Goal: Task Accomplishment & Management: Manage account settings

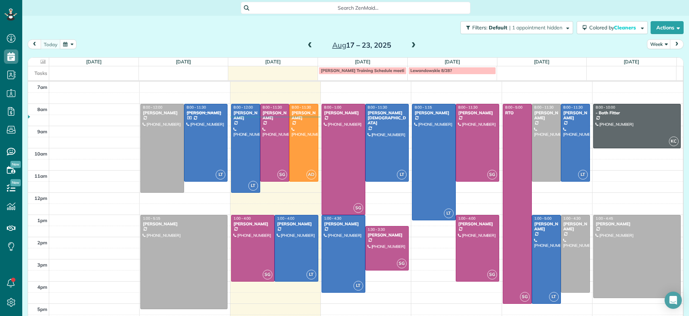
scroll to position [3, 3]
click at [409, 43] on span at bounding box center [413, 45] width 8 height 6
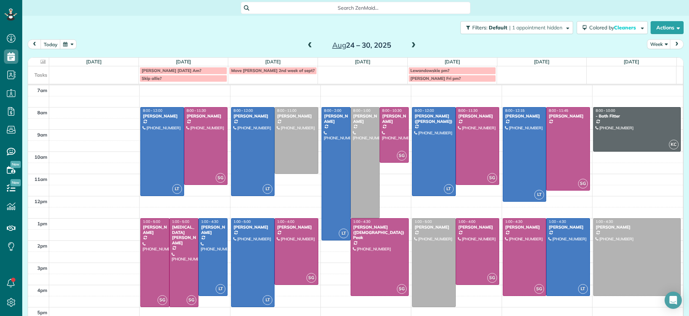
click at [306, 45] on span at bounding box center [310, 45] width 8 height 6
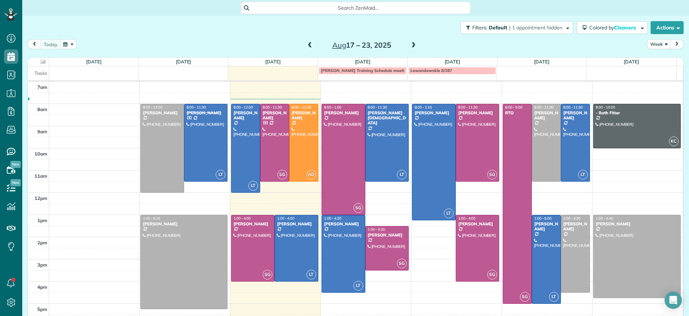
click at [409, 43] on span at bounding box center [413, 45] width 8 height 6
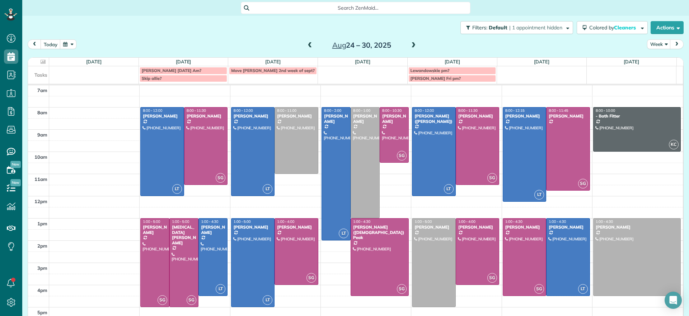
click at [306, 44] on span at bounding box center [310, 45] width 8 height 6
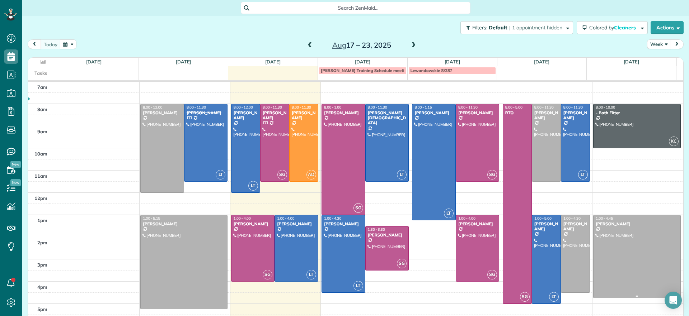
click at [600, 249] on div at bounding box center [636, 257] width 87 height 83
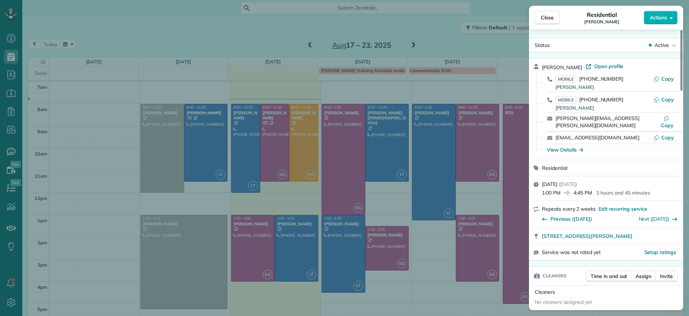
click at [202, 33] on div "Close Residential Chris Seamon Actions Status Active Chris Seamon · Open profil…" at bounding box center [344, 158] width 689 height 316
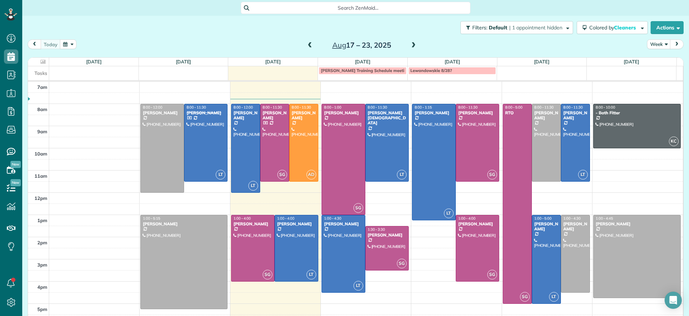
click at [410, 46] on span at bounding box center [413, 45] width 8 height 6
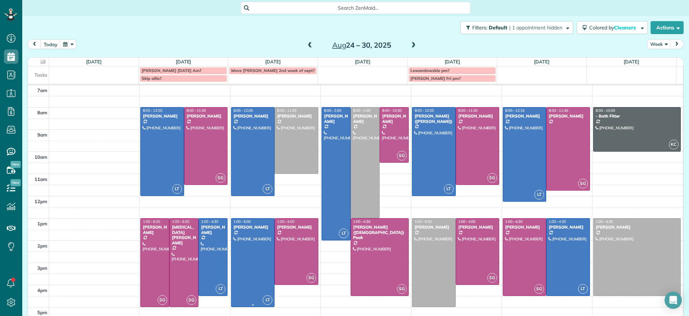
click at [242, 262] on div at bounding box center [252, 263] width 43 height 88
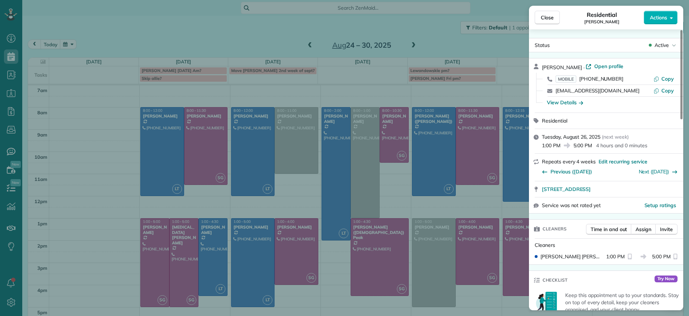
click at [292, 302] on div "Close Residential Julie Bowman Actions Status Active Julie Bowman · Open profil…" at bounding box center [344, 158] width 689 height 316
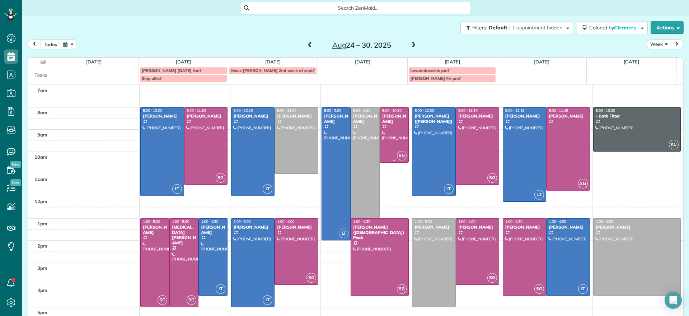
click at [388, 131] on div at bounding box center [394, 135] width 28 height 55
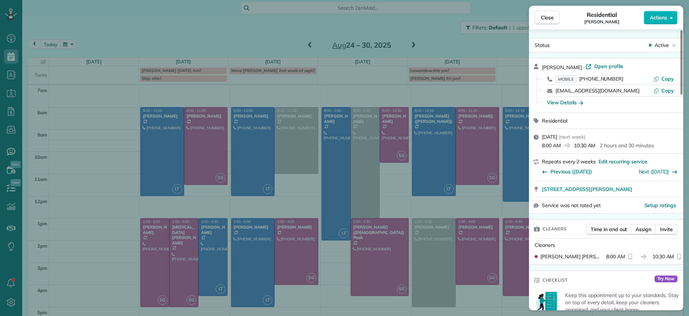
click at [256, 46] on div "Close Residential Tiffany Stark Actions Status Active Tiffany Stark · Open prof…" at bounding box center [344, 158] width 689 height 316
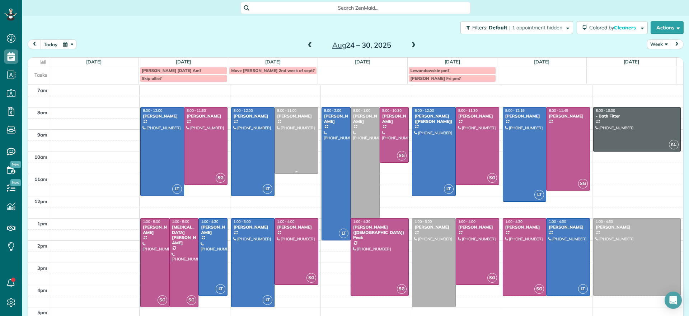
click at [289, 137] on div at bounding box center [296, 141] width 43 height 66
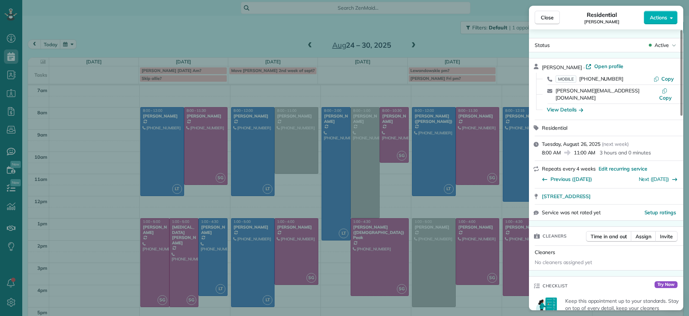
click at [191, 43] on div "Close Residential Peggy Partridge Actions Status Active Peggy Partridge · Open …" at bounding box center [344, 158] width 689 height 316
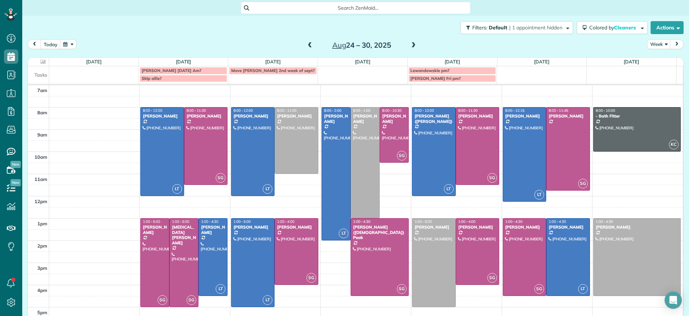
click at [307, 46] on span at bounding box center [310, 45] width 8 height 6
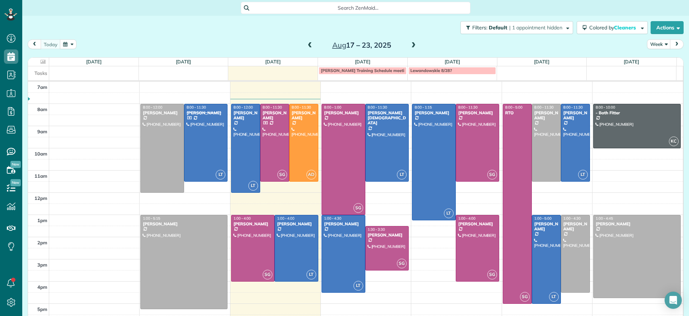
click at [409, 45] on span at bounding box center [413, 45] width 8 height 6
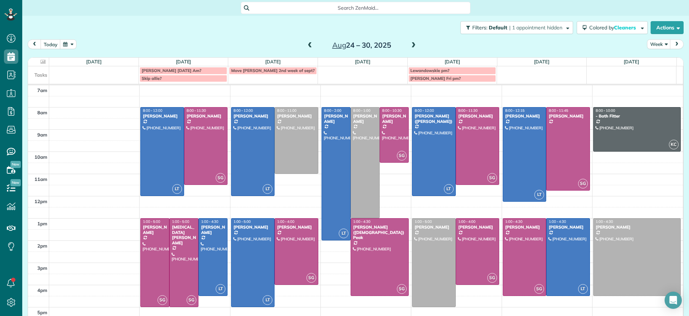
click at [409, 46] on span at bounding box center [413, 45] width 8 height 6
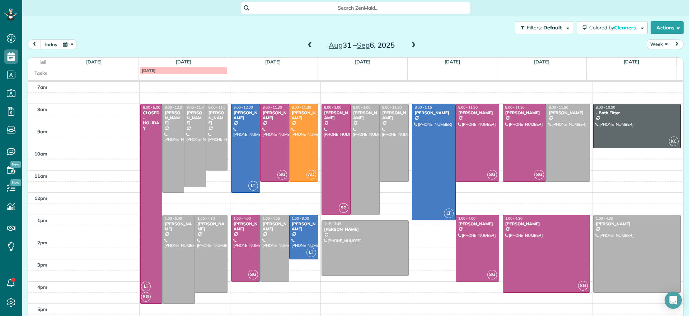
click at [306, 47] on span at bounding box center [310, 45] width 8 height 6
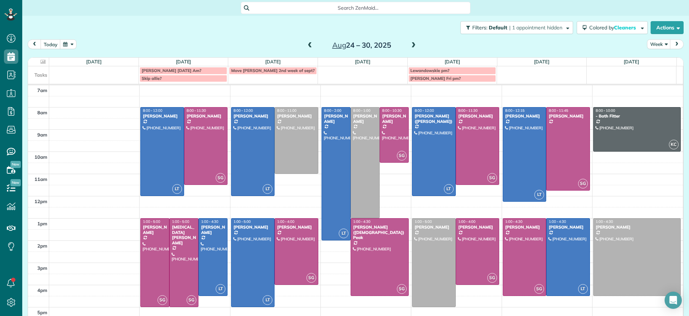
drag, startPoint x: 440, startPoint y: 47, endPoint x: 405, endPoint y: 34, distance: 37.1
click at [405, 34] on div "Filters: Default | 1 appointment hidden Colored by Cleaners Color by Cleaner Co…" at bounding box center [355, 28] width 666 height 24
click at [306, 44] on span at bounding box center [310, 45] width 8 height 6
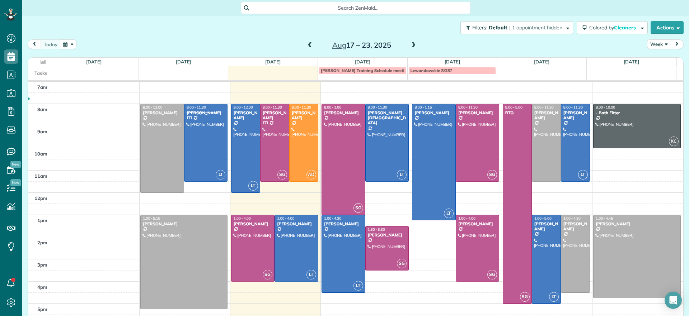
drag, startPoint x: 428, startPoint y: 38, endPoint x: 419, endPoint y: 29, distance: 12.7
click at [419, 29] on div "Filters: Default | 1 appointment hidden Colored by Cleaners Color by Cleaner Co…" at bounding box center [355, 28] width 666 height 24
click at [269, 151] on div at bounding box center [274, 142] width 28 height 77
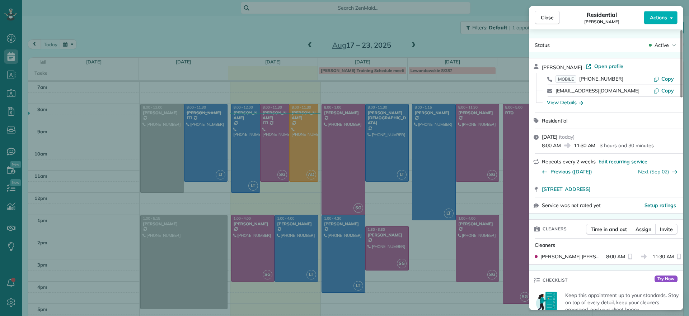
click at [254, 155] on div "Close Residential Jennifer Johnson Actions Status Active Jennifer Johnson · Ope…" at bounding box center [344, 158] width 689 height 316
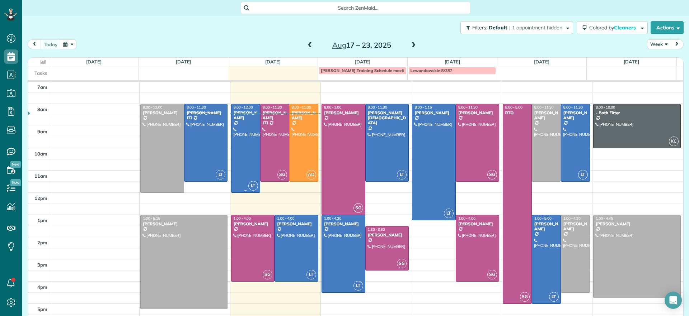
click at [251, 156] on div at bounding box center [245, 148] width 28 height 88
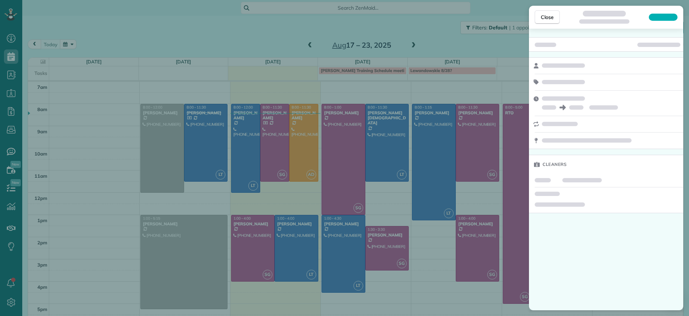
click at [251, 156] on div "Close Cleaners" at bounding box center [344, 158] width 689 height 316
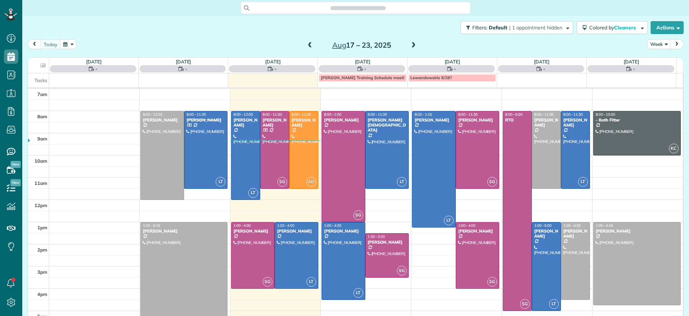
scroll to position [3, 3]
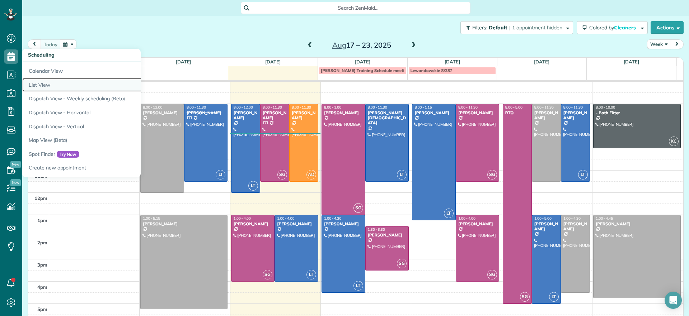
click at [50, 85] on link "List View" at bounding box center [111, 85] width 179 height 14
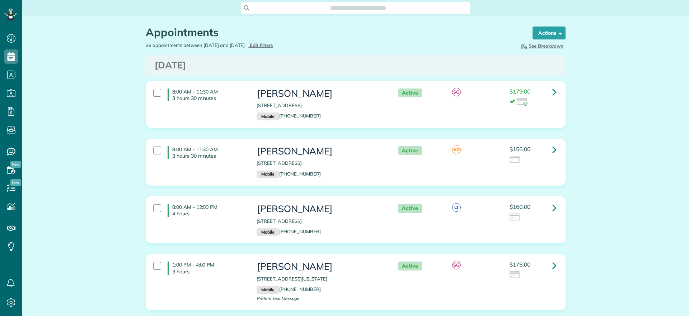
scroll to position [3, 3]
click at [153, 151] on div at bounding box center [157, 151] width 8 height 8
click at [543, 33] on strong "Bulk Actions" at bounding box center [539, 33] width 30 height 6
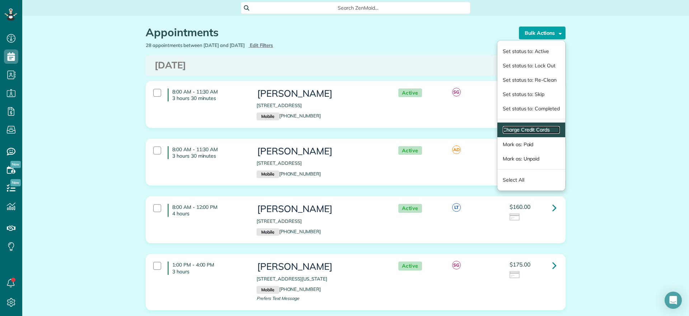
click at [530, 129] on link "Charge Credit Cards" at bounding box center [530, 130] width 57 height 8
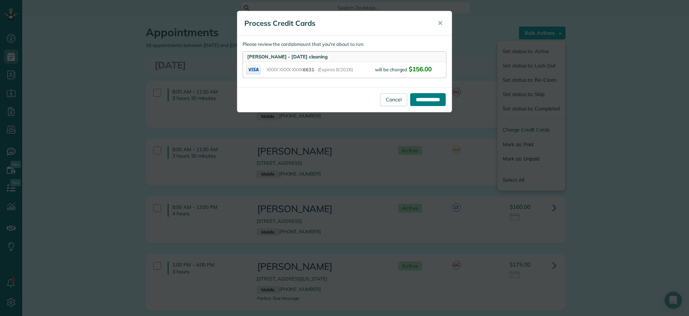
click at [421, 99] on input "**********" at bounding box center [428, 99] width 36 height 13
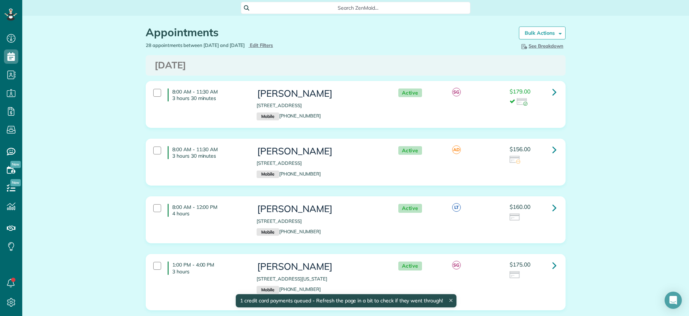
click at [158, 152] on div "8:00 AM - 11:30 AM 3 hours 30 minutes" at bounding box center [199, 153] width 103 height 20
click at [154, 211] on div at bounding box center [157, 208] width 8 height 8
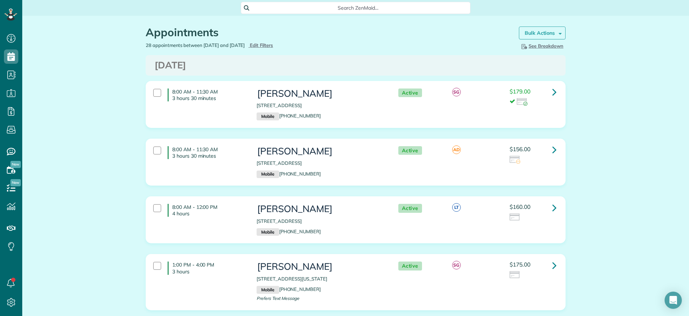
click at [548, 30] on strong "Bulk Actions" at bounding box center [539, 33] width 30 height 6
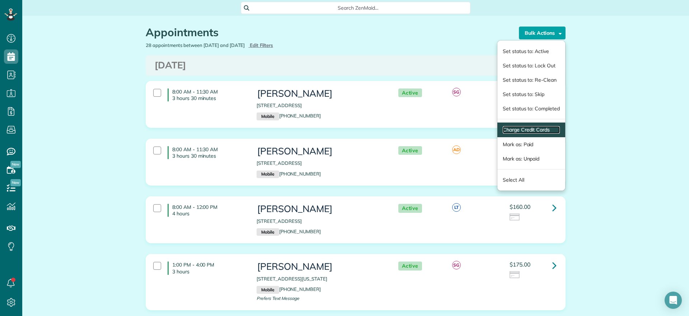
click at [534, 131] on link "Charge Credit Cards" at bounding box center [530, 130] width 57 height 8
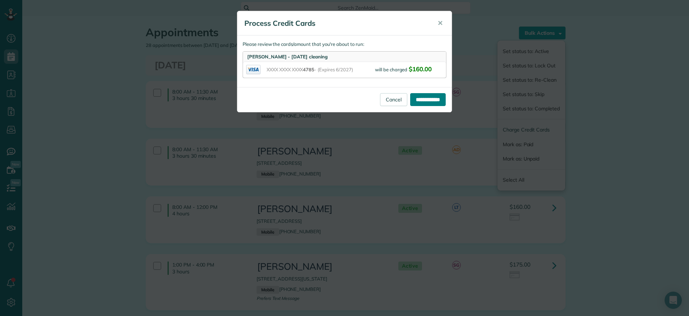
click at [429, 101] on input "**********" at bounding box center [428, 99] width 36 height 13
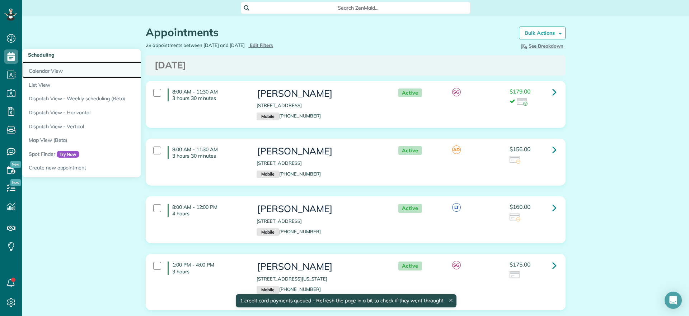
click at [45, 67] on link "Calendar View" at bounding box center [111, 70] width 179 height 16
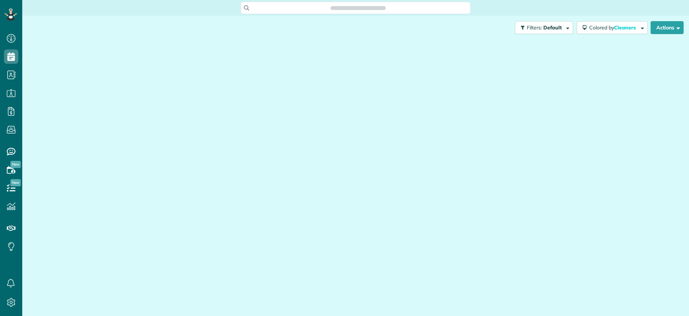
scroll to position [316, 22]
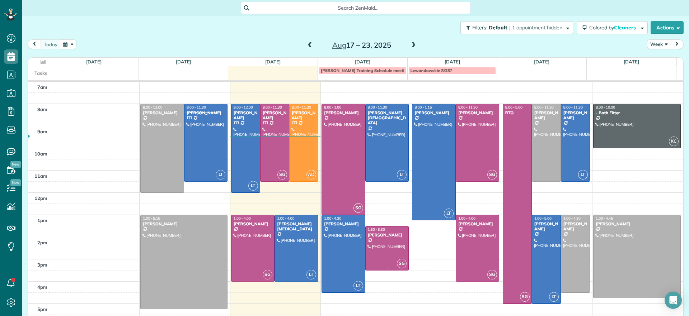
click at [387, 247] on div at bounding box center [386, 249] width 43 height 44
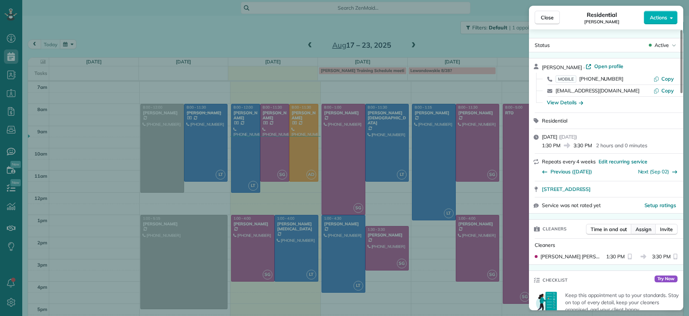
drag, startPoint x: 382, startPoint y: 247, endPoint x: 639, endPoint y: 231, distance: 258.0
click at [639, 231] on span "Assign" at bounding box center [643, 229] width 16 height 7
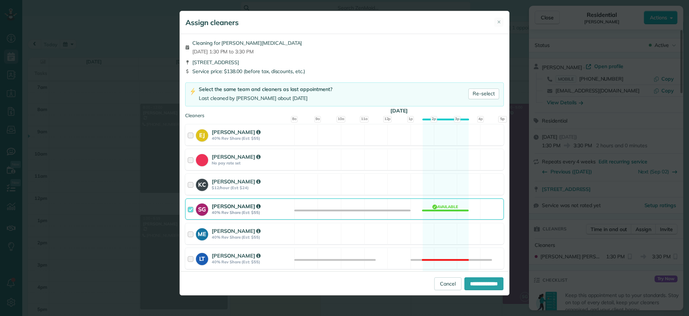
click at [433, 212] on div "SG Sophie Gibbs 40% Rev Share (Est: $55) Available" at bounding box center [344, 209] width 318 height 21
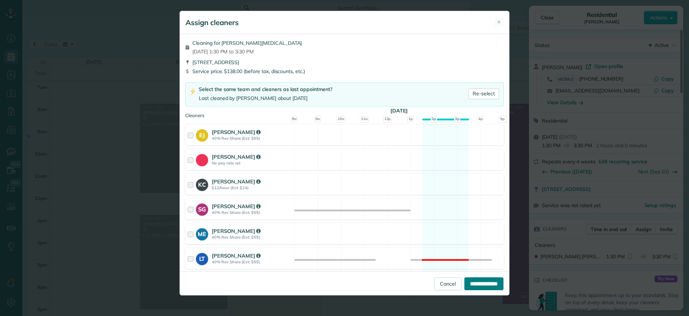
click at [490, 287] on input "**********" at bounding box center [483, 284] width 39 height 13
type input "**********"
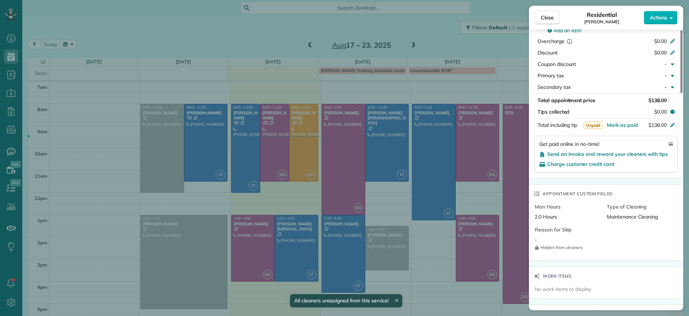
scroll to position [540, 0]
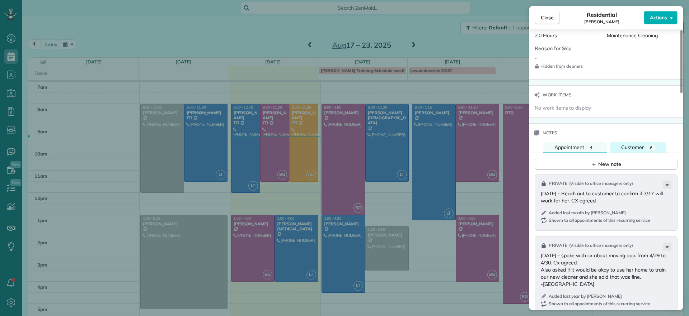
click at [644, 148] on button "Customer 9" at bounding box center [637, 147] width 57 height 10
click at [585, 145] on button "Appointment 4" at bounding box center [575, 147] width 64 height 10
click at [600, 166] on div "New note" at bounding box center [606, 165] width 30 height 8
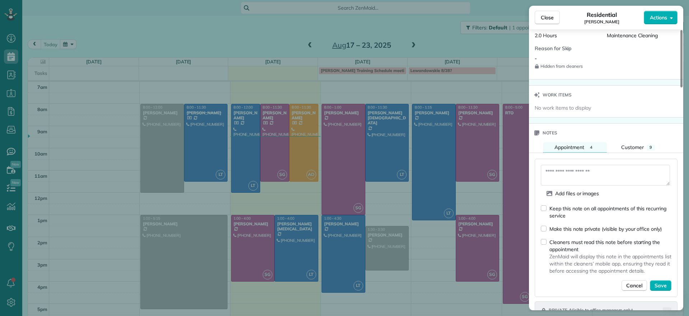
click at [547, 227] on div "Make this note private (visible by your office only)" at bounding box center [600, 229] width 121 height 8
click at [562, 169] on textarea at bounding box center [604, 175] width 129 height 21
type textarea "*"
click at [555, 169] on textarea "**********" at bounding box center [604, 175] width 129 height 21
click at [596, 172] on textarea "**********" at bounding box center [604, 175] width 129 height 21
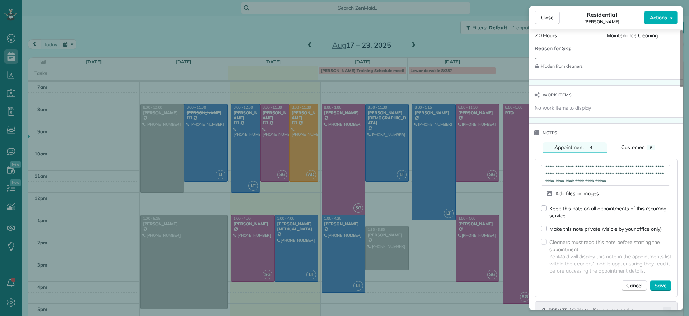
scroll to position [11, 0]
click at [651, 173] on textarea "**********" at bounding box center [604, 175] width 129 height 21
click at [620, 184] on textarea "**********" at bounding box center [604, 175] width 129 height 21
type textarea "**********"
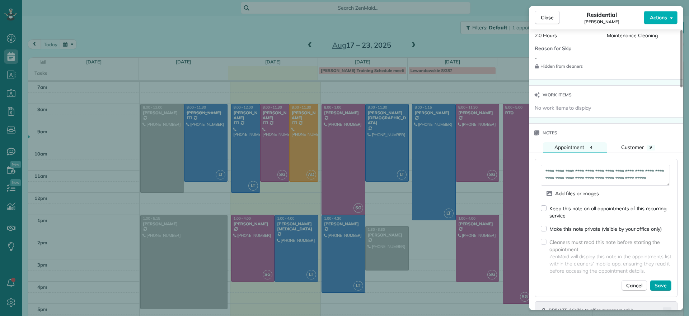
drag, startPoint x: 663, startPoint y: 286, endPoint x: 670, endPoint y: 282, distance: 7.9
click at [670, 282] on button "Save" at bounding box center [660, 285] width 22 height 11
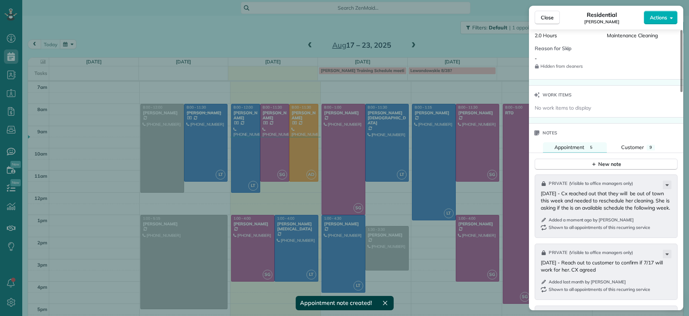
click at [272, 40] on div "Close Residential Ann Whitlow Actions Status Active Ann Whitlow · Open profile …" at bounding box center [344, 158] width 689 height 316
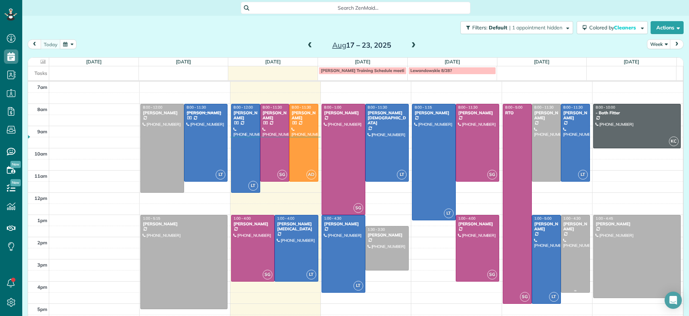
click at [564, 260] on div at bounding box center [575, 254] width 28 height 77
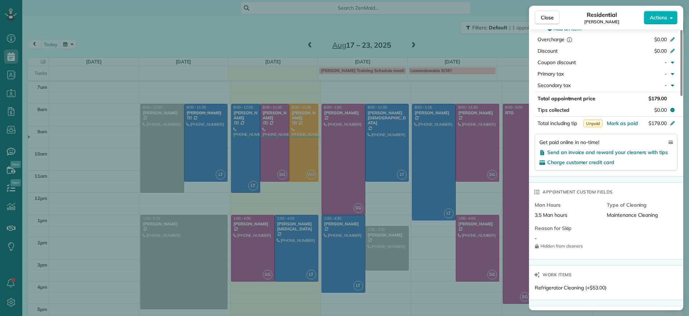
scroll to position [544, 0]
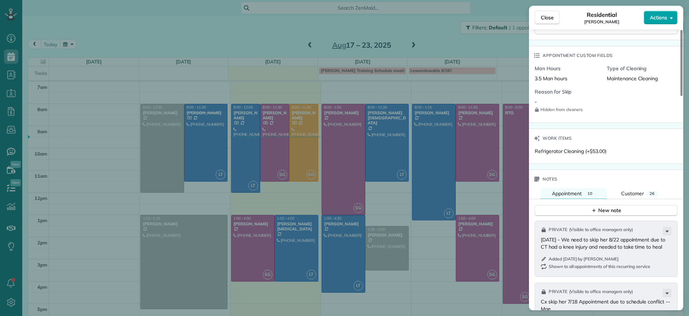
click at [663, 18] on span "Actions" at bounding box center [657, 17] width 17 height 7
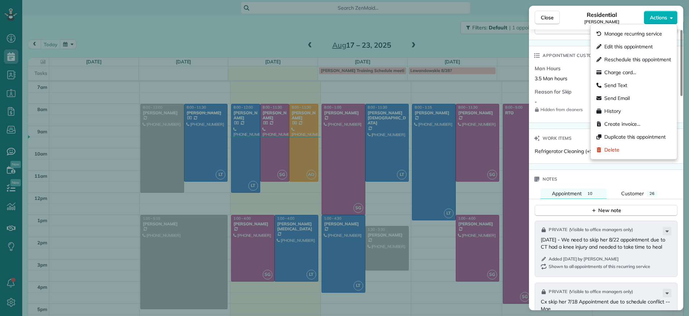
click at [568, 65] on span "Man Hours" at bounding box center [567, 68] width 66 height 7
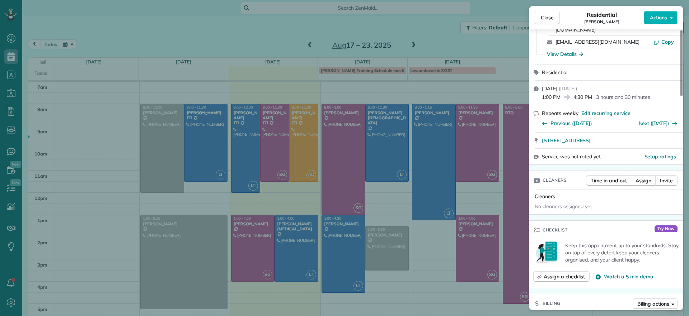
scroll to position [0, 0]
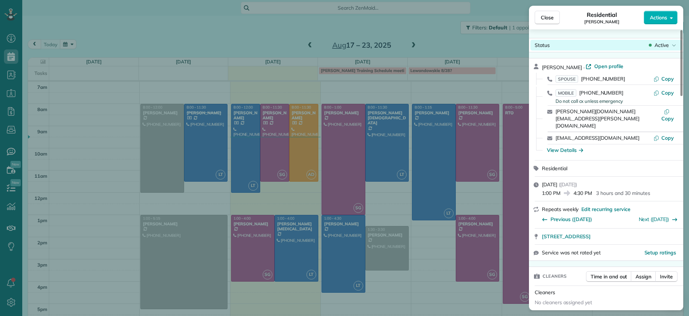
click at [662, 47] on span "Active" at bounding box center [661, 45] width 14 height 7
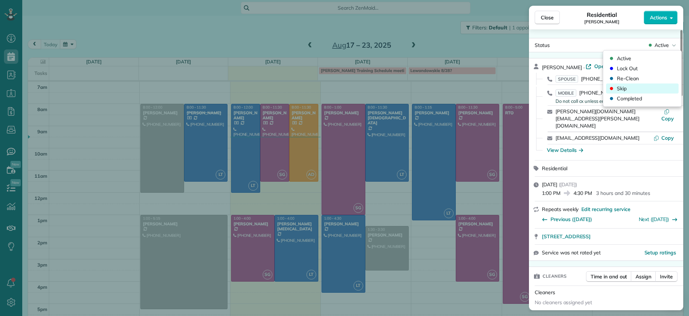
click at [618, 90] on span "Skip" at bounding box center [621, 88] width 10 height 7
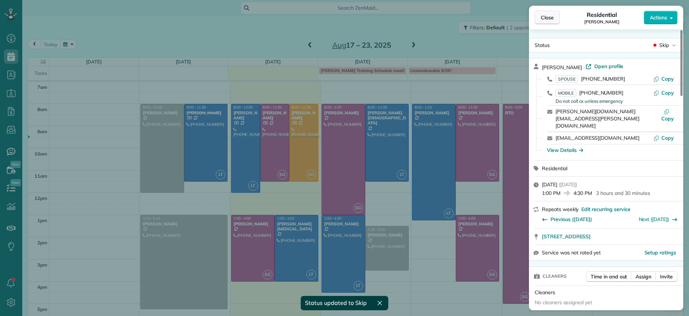
click at [543, 20] on span "Close" at bounding box center [546, 17] width 13 height 7
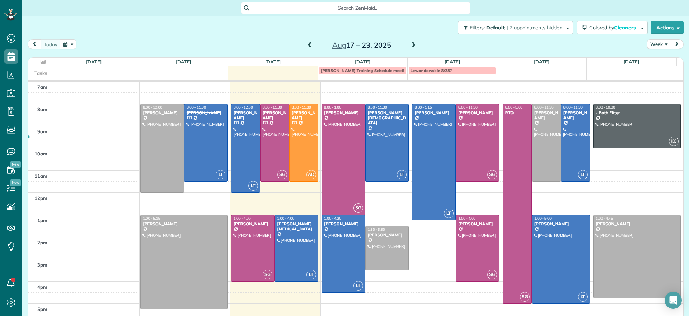
click at [411, 46] on span at bounding box center [413, 45] width 8 height 6
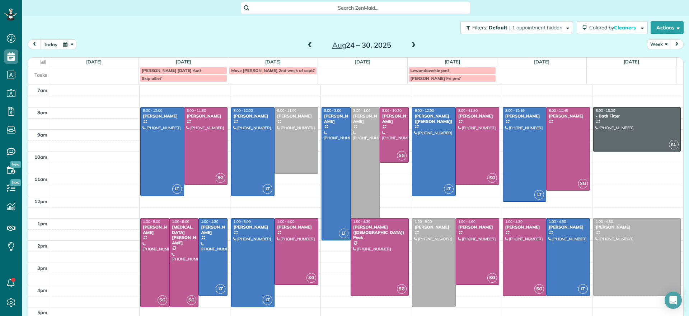
click at [306, 48] on span at bounding box center [310, 45] width 8 height 6
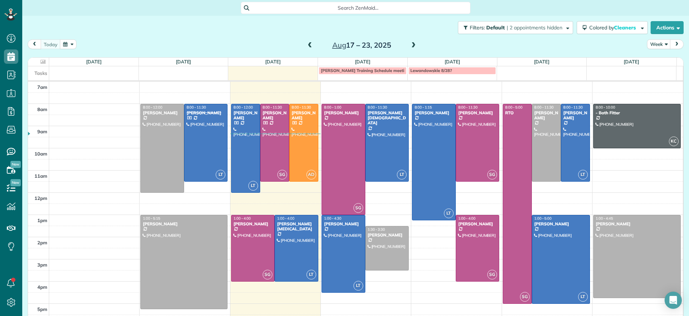
click at [409, 47] on span at bounding box center [413, 45] width 8 height 6
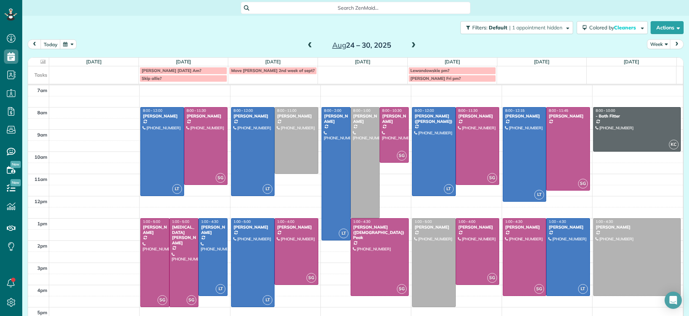
click at [409, 46] on span at bounding box center [413, 45] width 8 height 6
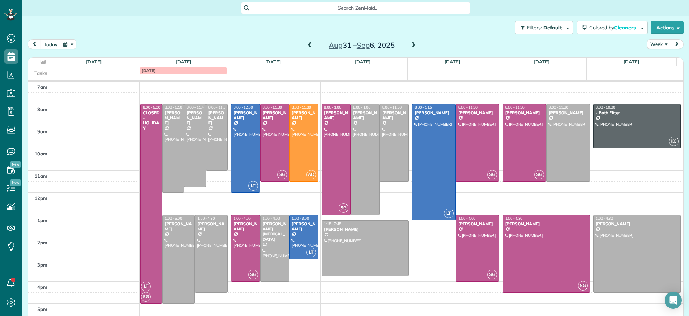
click at [307, 45] on span at bounding box center [310, 45] width 8 height 6
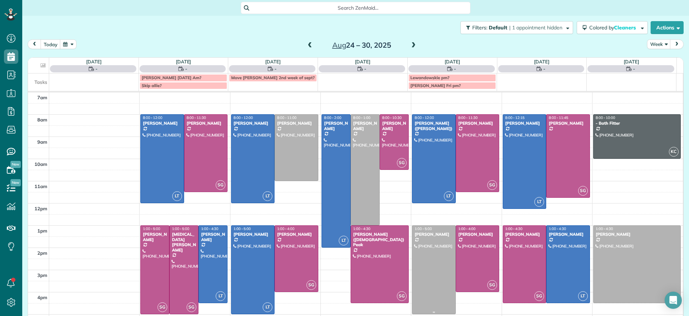
click at [426, 249] on div at bounding box center [433, 270] width 43 height 88
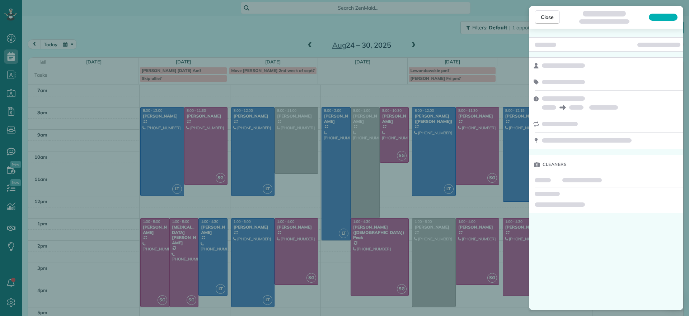
click at [419, 60] on div "Close Cleaners" at bounding box center [344, 158] width 689 height 316
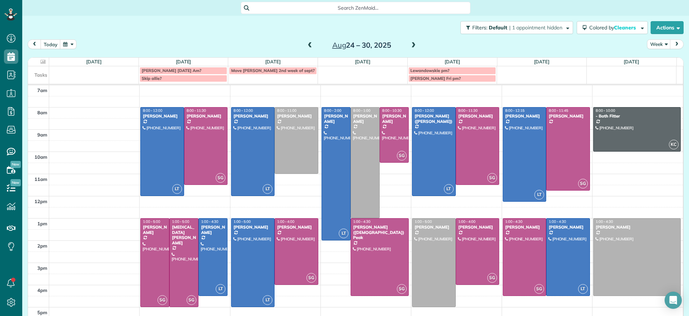
click at [412, 47] on span at bounding box center [413, 45] width 8 height 6
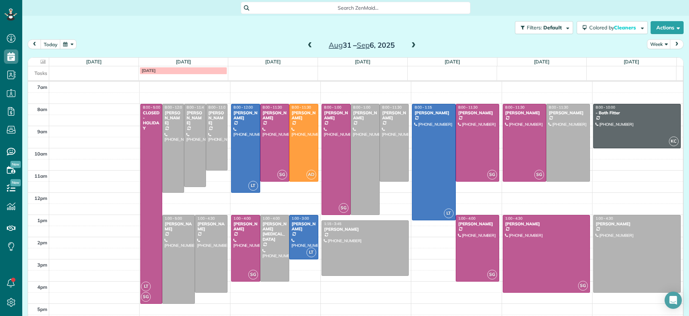
click at [311, 44] on div "Aug 31 – Sep 6, 2025" at bounding box center [361, 44] width 115 height 11
click at [308, 45] on span at bounding box center [310, 45] width 8 height 6
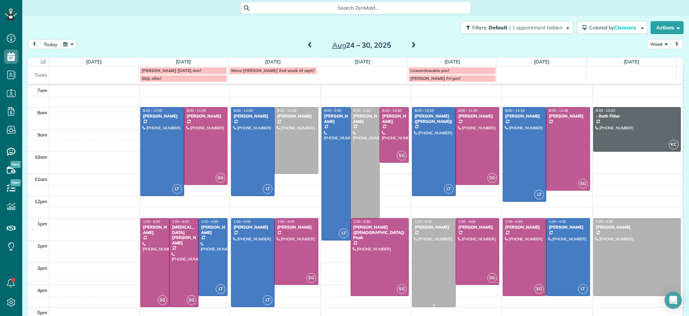
click at [431, 260] on div at bounding box center [433, 263] width 43 height 88
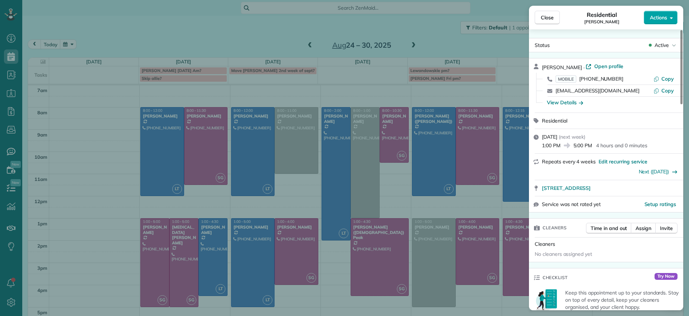
click at [659, 22] on button "Actions" at bounding box center [660, 18] width 34 height 14
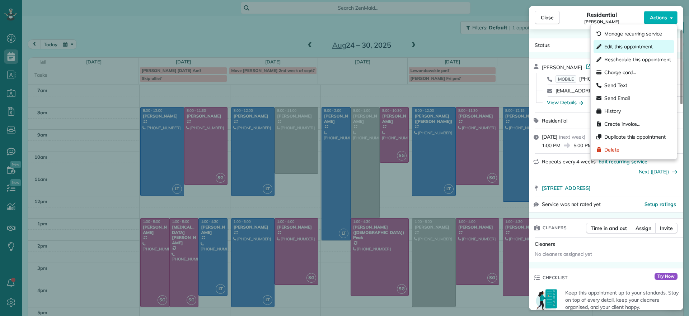
click at [636, 46] on span "Edit this appointment" at bounding box center [628, 46] width 48 height 7
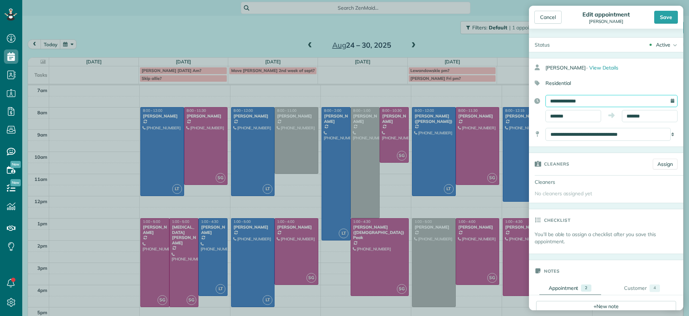
click at [598, 100] on input "**********" at bounding box center [611, 101] width 132 height 12
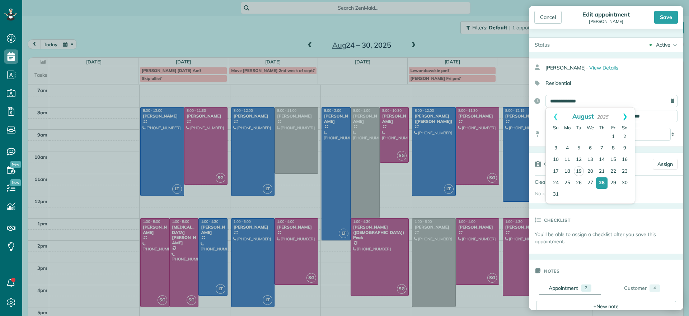
click at [628, 115] on link "Next" at bounding box center [625, 117] width 20 height 18
click at [613, 138] on link "5" at bounding box center [612, 136] width 11 height 11
type input "**********"
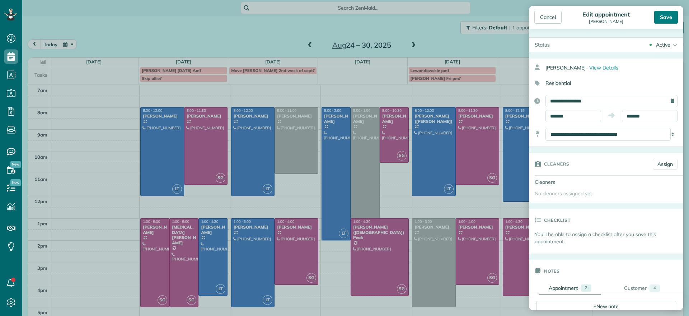
click at [665, 17] on div "Save" at bounding box center [666, 17] width 24 height 13
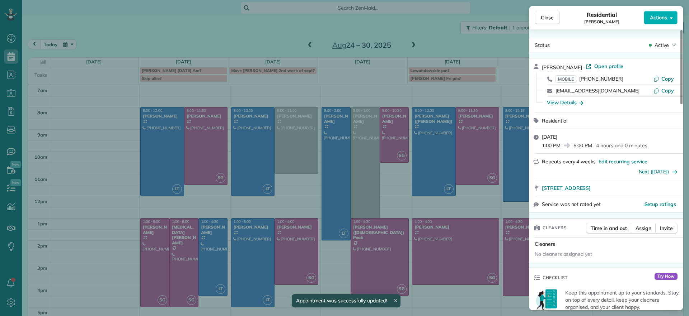
click at [454, 299] on div "Close Residential Ryan Lewandowski Actions Status Active Ryan Lewandowski · Ope…" at bounding box center [344, 158] width 689 height 316
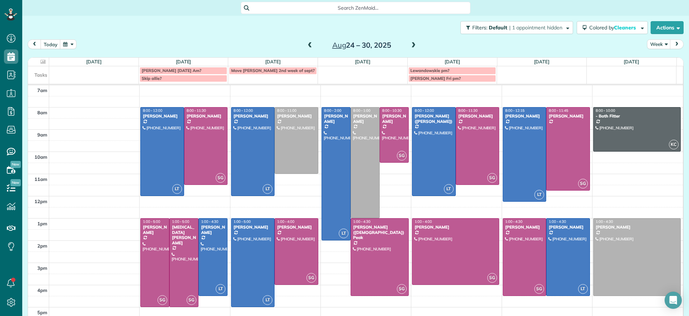
click at [491, 219] on td at bounding box center [366, 223] width 634 height 11
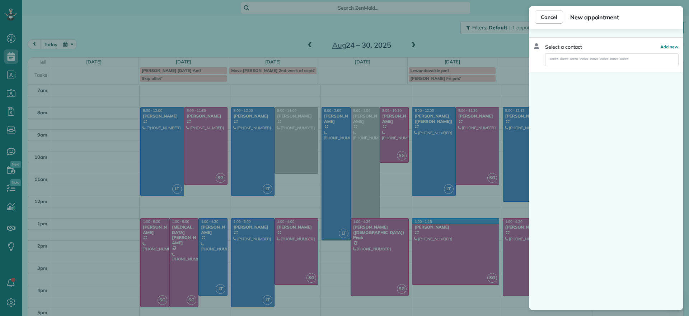
click at [325, 297] on div "Cancel New appointment Select a contact Add new" at bounding box center [344, 158] width 689 height 316
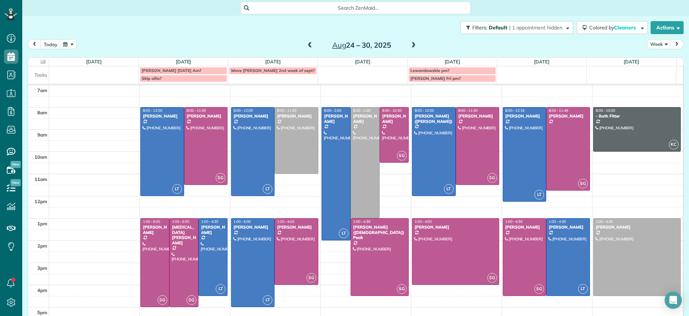
click at [307, 45] on span at bounding box center [310, 45] width 8 height 6
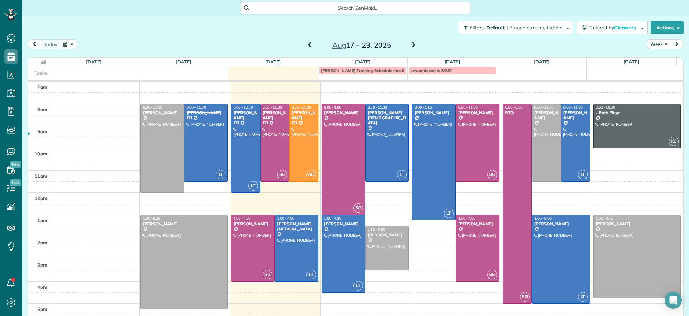
click at [383, 258] on div at bounding box center [386, 249] width 43 height 44
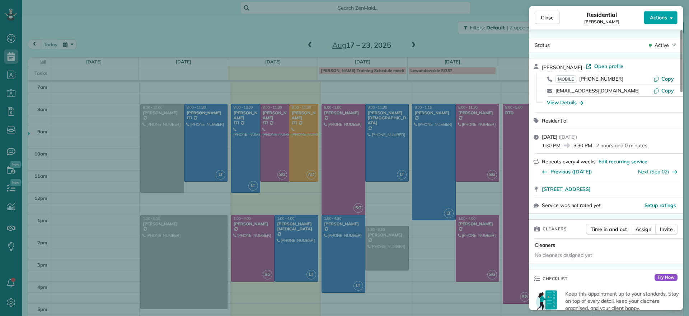
click at [657, 19] on span "Actions" at bounding box center [657, 17] width 17 height 7
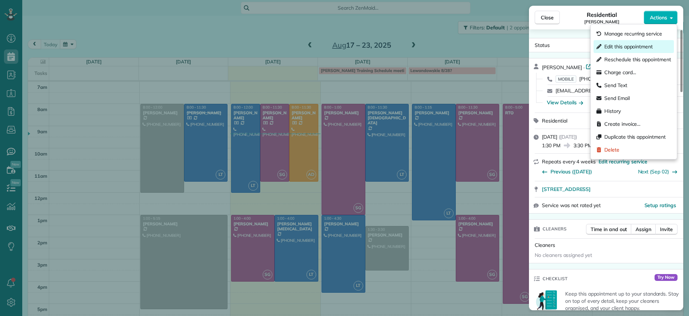
click at [628, 44] on span "Edit this appointment" at bounding box center [628, 46] width 48 height 7
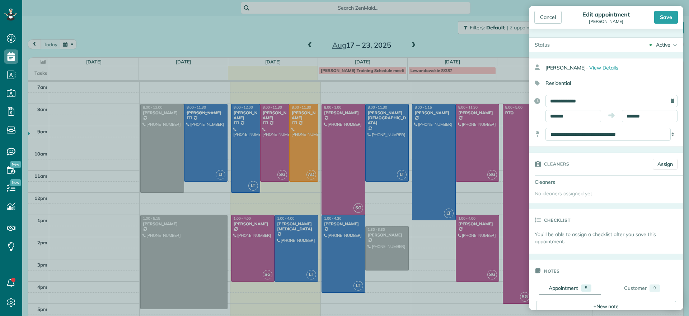
click at [666, 103] on div "**********" at bounding box center [611, 101] width 132 height 12
click at [656, 101] on input "**********" at bounding box center [611, 101] width 132 height 12
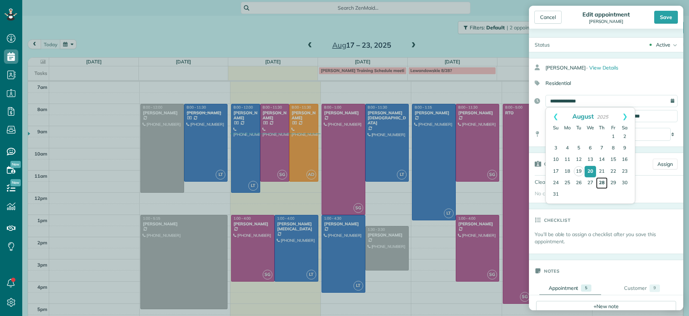
click at [604, 183] on link "28" at bounding box center [601, 183] width 11 height 11
type input "**********"
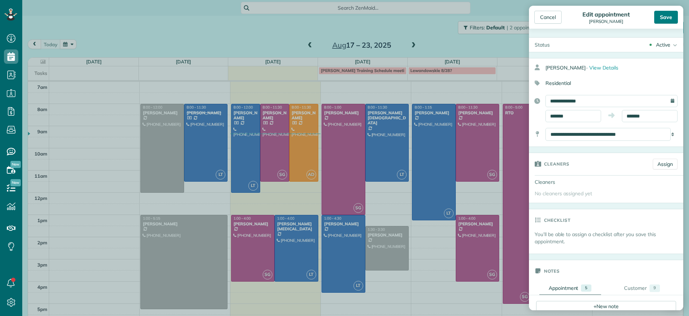
click at [666, 19] on div "Save" at bounding box center [666, 17] width 24 height 13
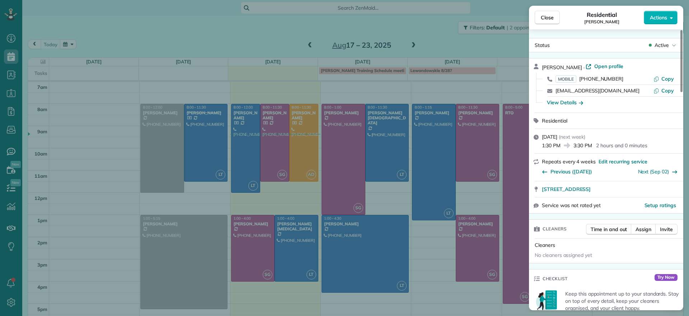
click at [436, 291] on div "Close Residential Ann Whitlow Actions Status Active Ann Whitlow · Open profile …" at bounding box center [344, 158] width 689 height 316
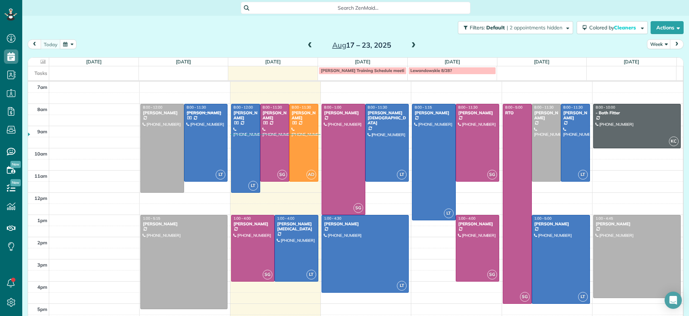
click at [411, 42] on span at bounding box center [413, 45] width 8 height 11
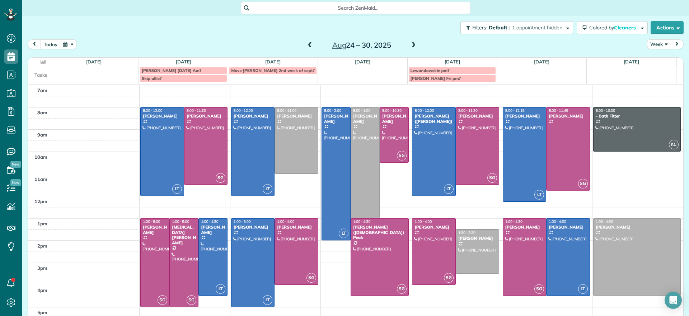
drag, startPoint x: 271, startPoint y: 67, endPoint x: 259, endPoint y: 72, distance: 12.9
click at [259, 72] on span "Move Miller 2nd week of sept?" at bounding box center [273, 70] width 84 height 5
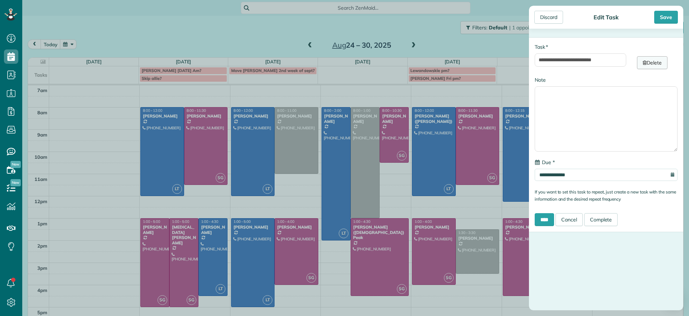
click at [648, 62] on link "Delete" at bounding box center [652, 62] width 30 height 13
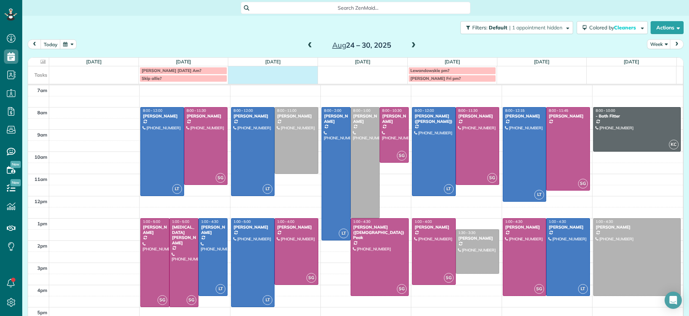
click at [275, 79] on td at bounding box center [273, 74] width 90 height 16
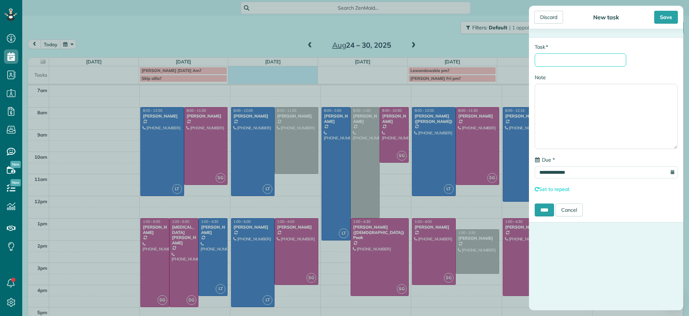
click at [584, 61] on input "* Task" at bounding box center [579, 59] width 91 height 13
click at [240, 35] on div "**********" at bounding box center [344, 158] width 689 height 316
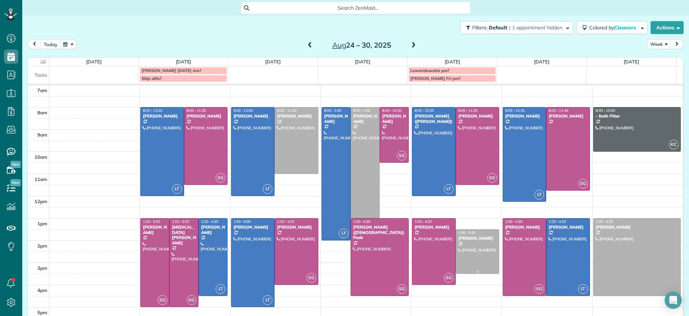
click at [460, 261] on div at bounding box center [477, 252] width 43 height 44
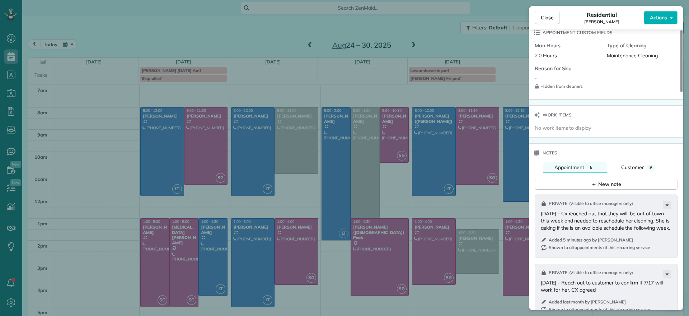
scroll to position [539, 0]
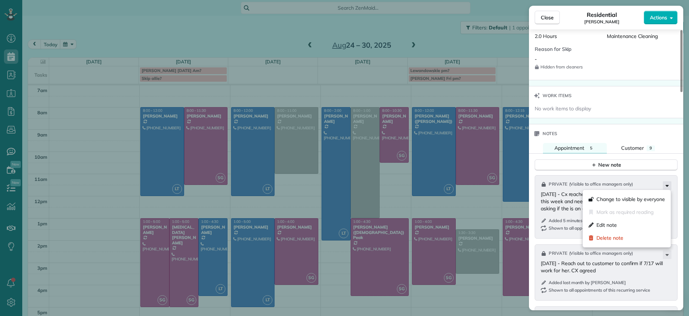
click at [670, 185] on icon at bounding box center [666, 185] width 9 height 9
click at [607, 226] on span "Edit note" at bounding box center [606, 225] width 20 height 7
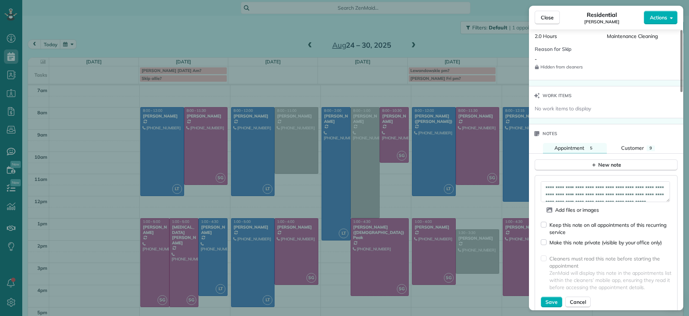
scroll to position [14, 0]
click at [633, 193] on textarea "**********" at bounding box center [604, 191] width 129 height 21
type textarea "**********"
click at [542, 228] on div "Keep this note on all appointments of this recurring service" at bounding box center [605, 226] width 131 height 20
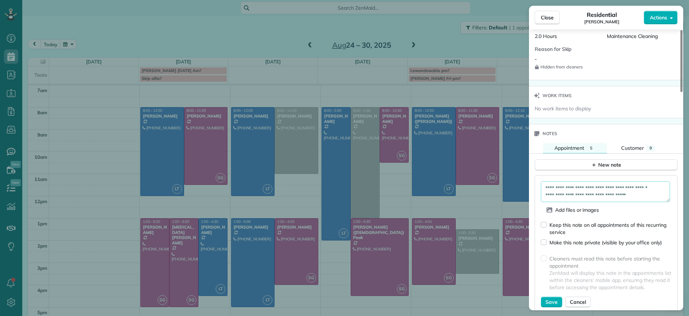
click at [563, 298] on div "Save Cancel" at bounding box center [605, 302] width 131 height 11
click at [557, 301] on button "Save" at bounding box center [551, 302] width 22 height 11
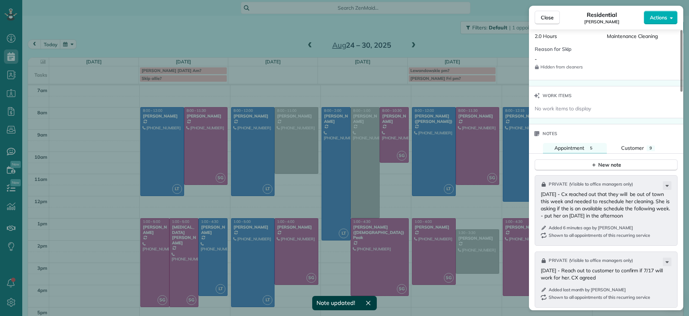
click at [277, 45] on div "Close Residential Ann Whitlow Actions Status Active Ann Whitlow · Open profile …" at bounding box center [344, 158] width 689 height 316
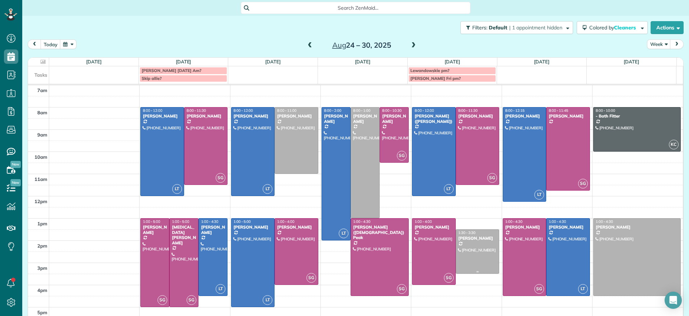
click at [472, 259] on div at bounding box center [477, 252] width 43 height 44
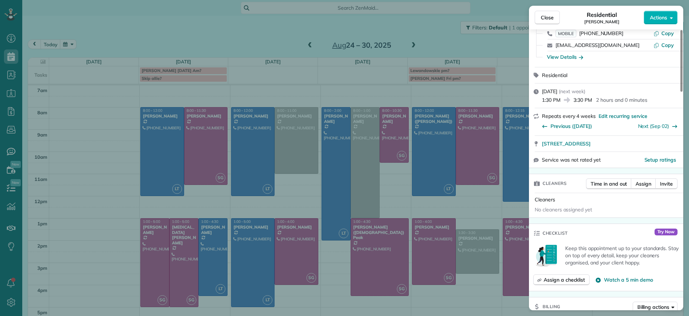
scroll to position [136, 0]
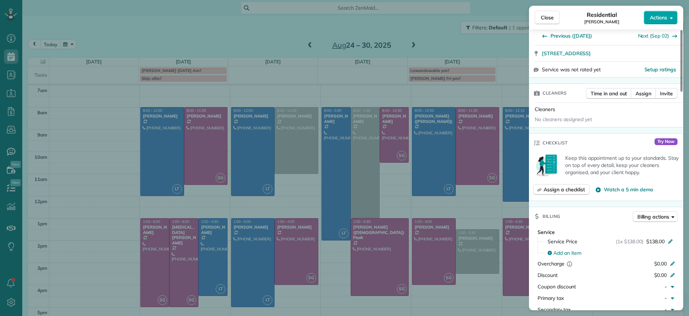
click at [650, 23] on button "Actions" at bounding box center [660, 18] width 34 height 14
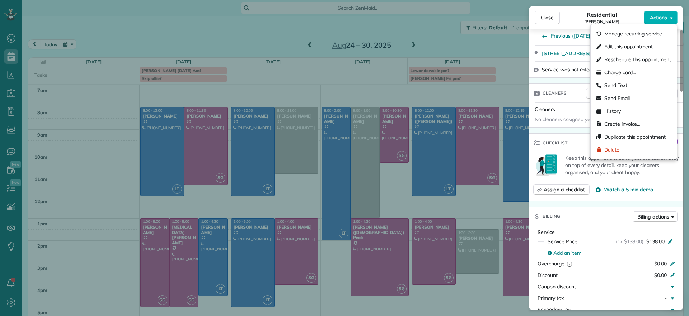
scroll to position [0, 0]
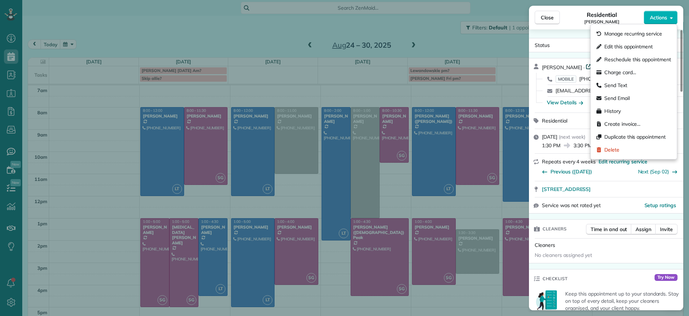
click at [585, 66] on link "Open profile" at bounding box center [604, 66] width 38 height 7
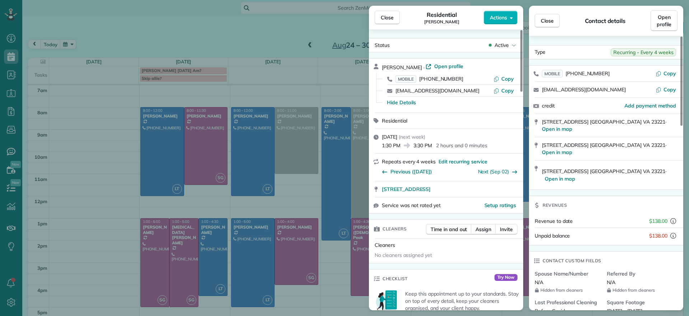
click at [277, 29] on div "Close Residential Ann Whitlow Actions Status Active Ann Whitlow · Open profile …" at bounding box center [344, 158] width 689 height 316
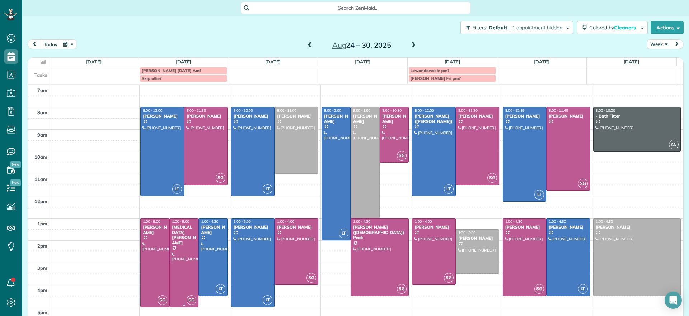
click at [187, 258] on div at bounding box center [184, 263] width 28 height 88
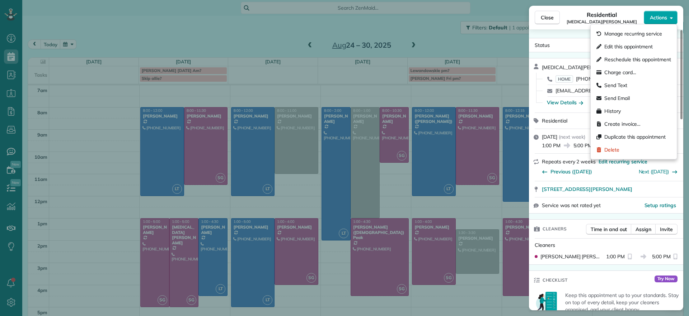
click at [665, 21] on button "Actions" at bounding box center [660, 18] width 34 height 14
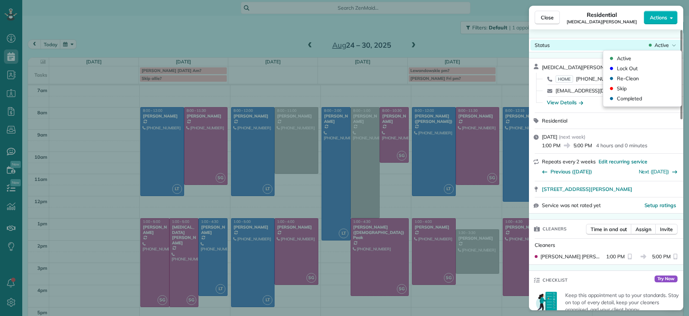
click at [665, 43] on span "Active" at bounding box center [661, 45] width 14 height 7
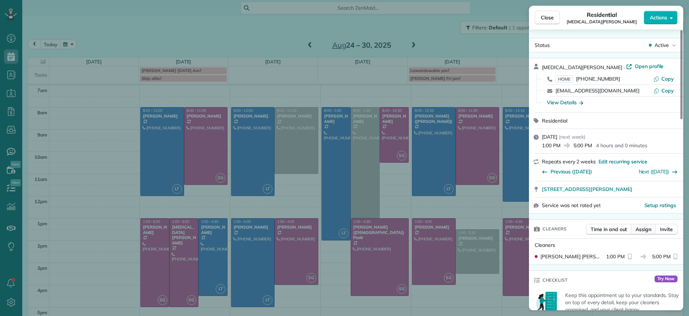
click at [642, 230] on span "Assign" at bounding box center [643, 229] width 16 height 7
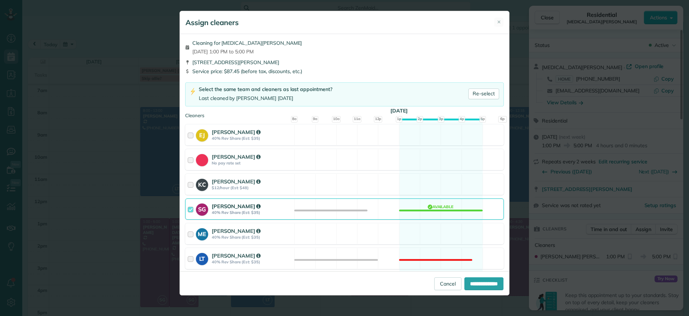
click at [436, 211] on div "SG Sophie Gibbs 40% Rev Share (Est: $35) Available" at bounding box center [344, 209] width 318 height 21
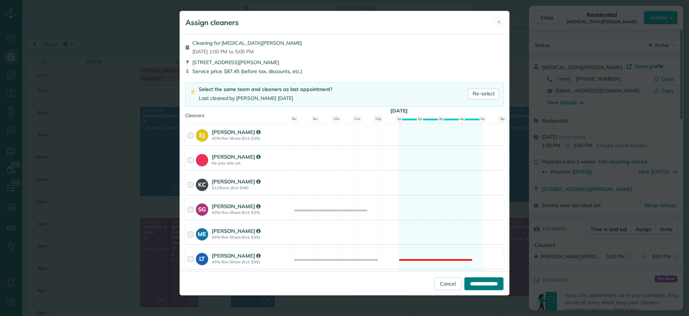
click at [480, 287] on input "**********" at bounding box center [483, 284] width 39 height 13
type input "**********"
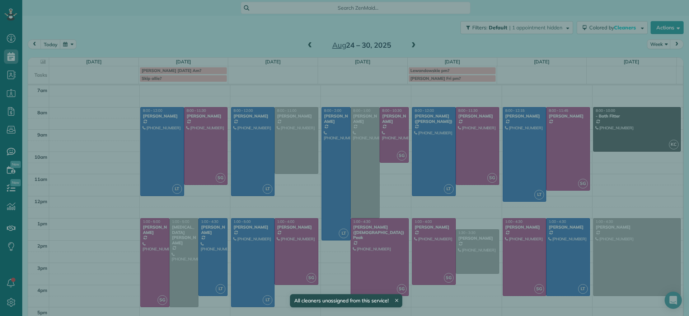
click at [213, 263] on div "Close Residential Alli Robbins Actions Status Active Alli Robbins · Open profil…" at bounding box center [344, 158] width 689 height 316
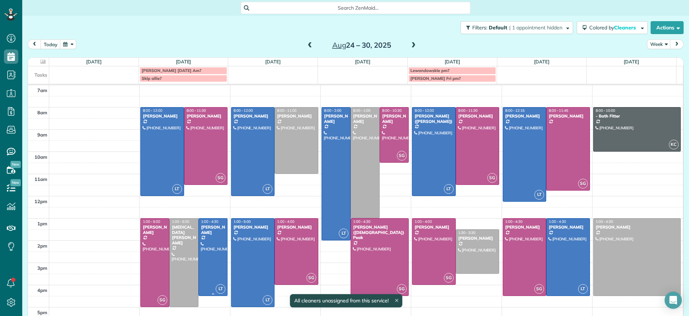
click at [213, 263] on div at bounding box center [213, 257] width 28 height 77
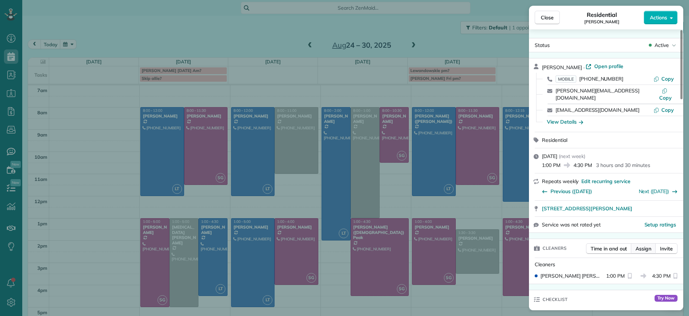
click at [645, 245] on span "Assign" at bounding box center [643, 248] width 16 height 7
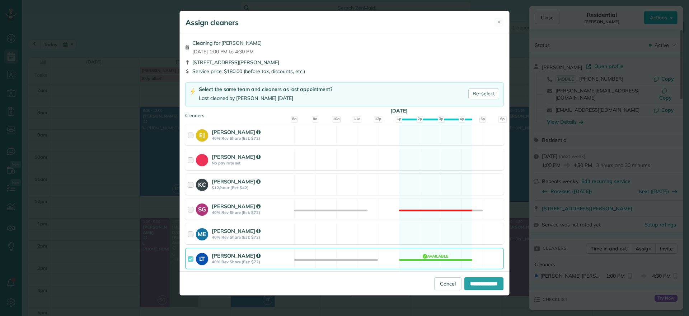
drag, startPoint x: 434, startPoint y: 255, endPoint x: 449, endPoint y: 265, distance: 18.1
click at [434, 256] on div "LT Laura Thaller 40% Rev Share (Est: $72) Available" at bounding box center [344, 258] width 318 height 21
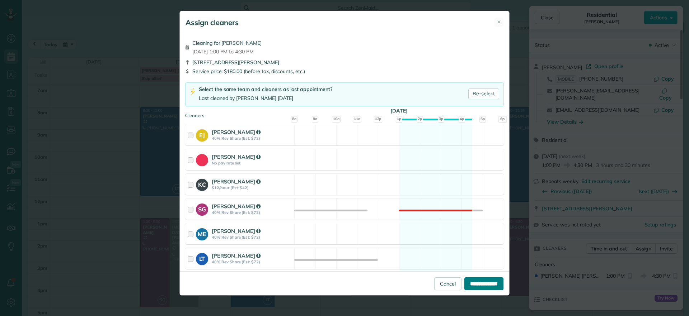
click at [475, 278] on input "**********" at bounding box center [483, 284] width 39 height 13
type input "**********"
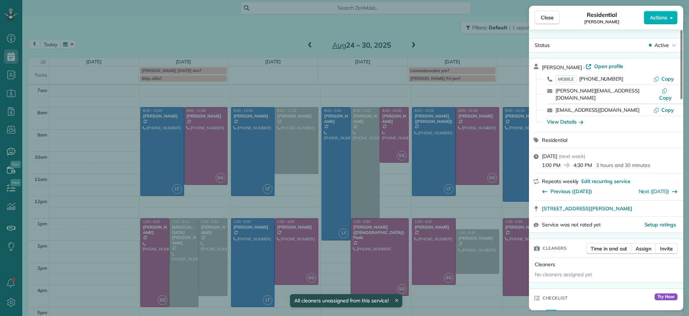
click at [75, 206] on div "Close Residential James Crenshaw Actions Status Active James Crenshaw · Open pr…" at bounding box center [344, 158] width 689 height 316
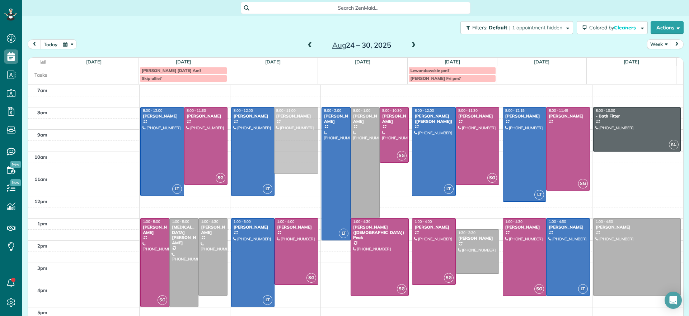
drag, startPoint x: 299, startPoint y: 137, endPoint x: 285, endPoint y: 135, distance: 13.7
click at [310, 44] on div "Aug 24 – 30, 2025" at bounding box center [361, 44] width 115 height 11
click at [306, 45] on span at bounding box center [310, 45] width 8 height 6
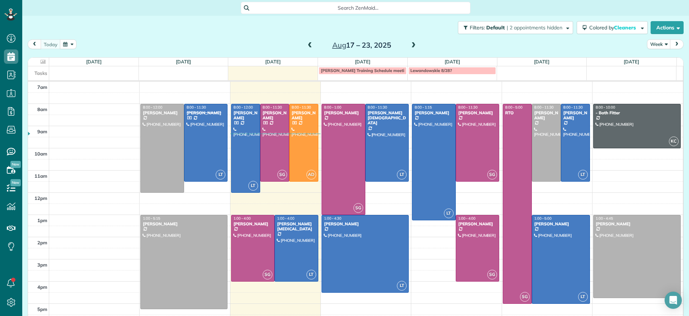
click at [411, 48] on span at bounding box center [413, 45] width 8 height 6
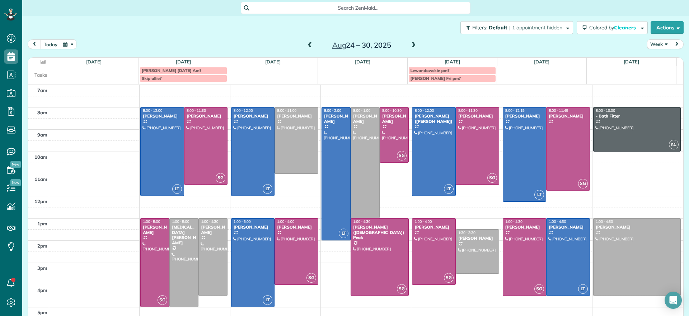
click at [410, 47] on span at bounding box center [413, 45] width 8 height 6
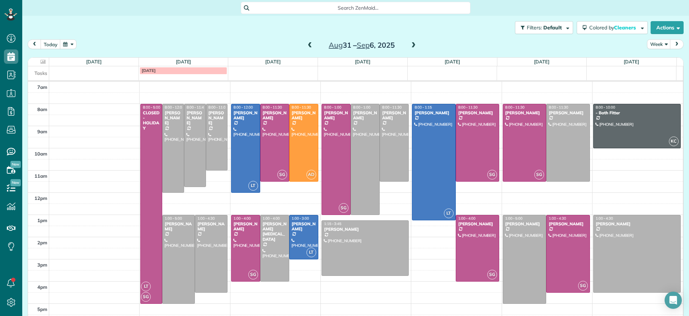
click at [307, 44] on span at bounding box center [310, 45] width 8 height 6
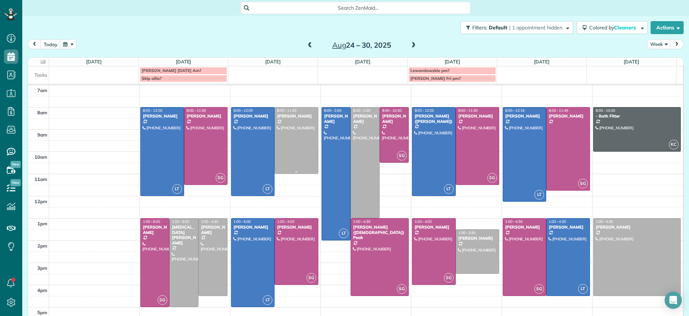
click at [288, 152] on div at bounding box center [296, 141] width 43 height 66
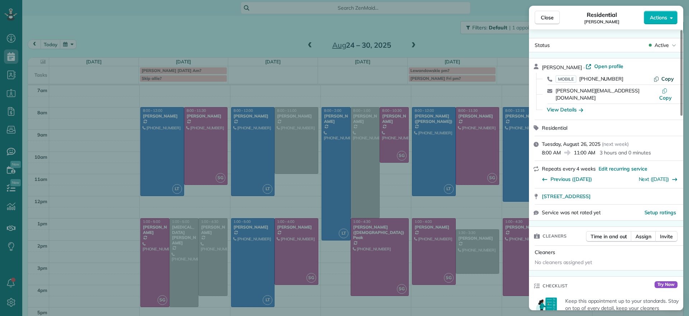
click at [669, 79] on span "Copy" at bounding box center [667, 79] width 13 height 6
click at [270, 38] on div "Close Residential Peggy Partridge Actions Status Active Peggy Partridge · Open …" at bounding box center [344, 158] width 689 height 316
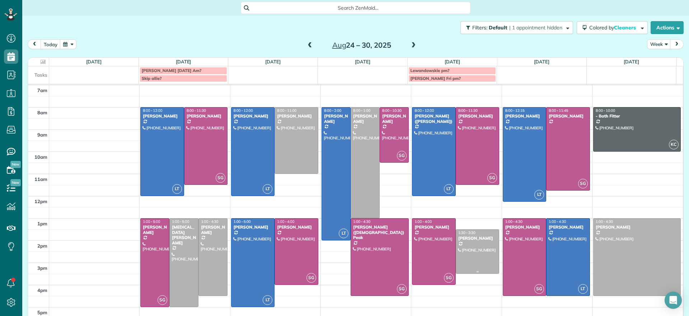
click at [478, 253] on div at bounding box center [477, 252] width 43 height 44
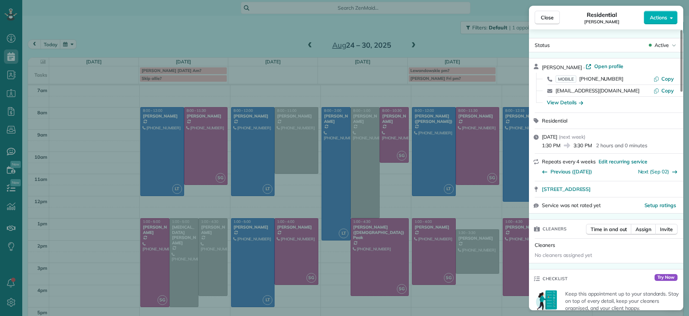
click at [468, 292] on div "Close Residential Ann Whitlow Actions Status Active Ann Whitlow · Open profile …" at bounding box center [344, 158] width 689 height 316
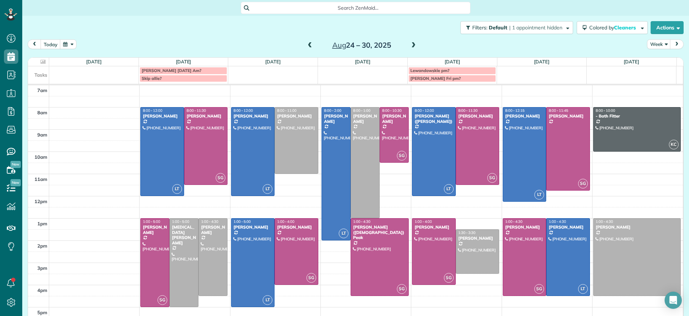
click at [307, 46] on span at bounding box center [310, 45] width 8 height 6
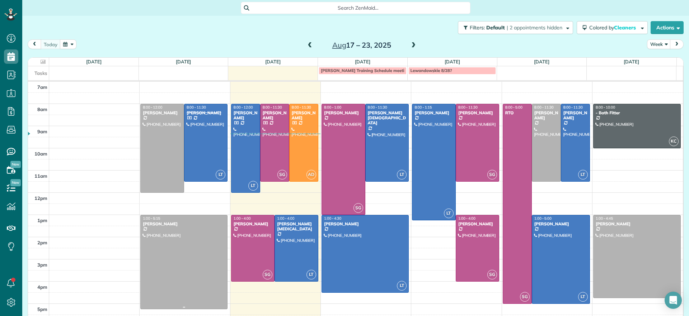
click at [208, 278] on div at bounding box center [184, 263] width 86 height 94
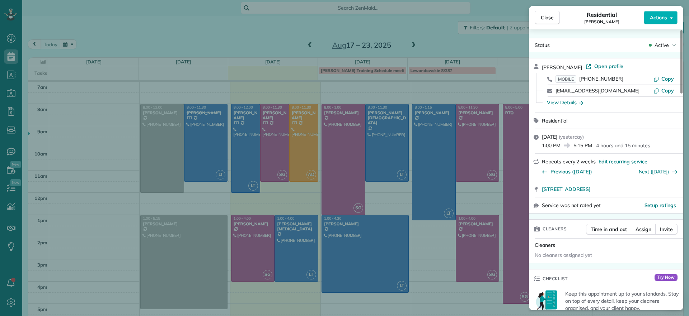
click at [209, 277] on div "Close Residential Lauren Sides Actions Status Active Lauren Sides · Open profil…" at bounding box center [344, 158] width 689 height 316
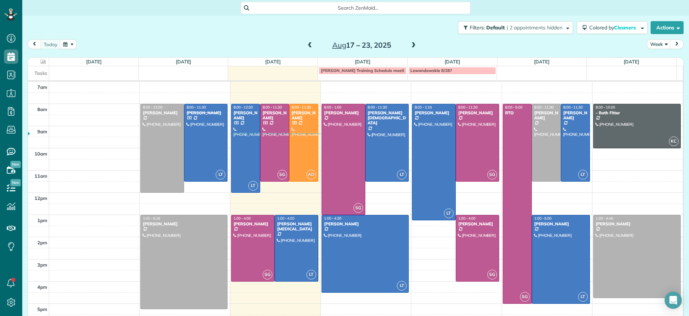
click at [411, 45] on span at bounding box center [413, 45] width 8 height 6
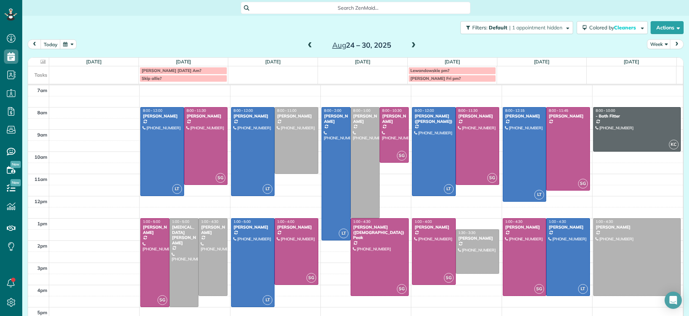
click at [307, 45] on span at bounding box center [310, 45] width 8 height 6
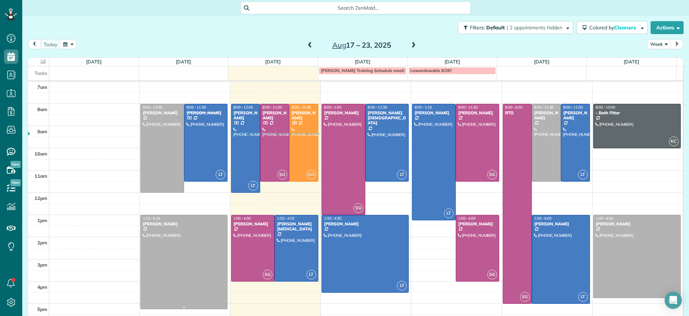
click at [208, 269] on div at bounding box center [184, 263] width 86 height 94
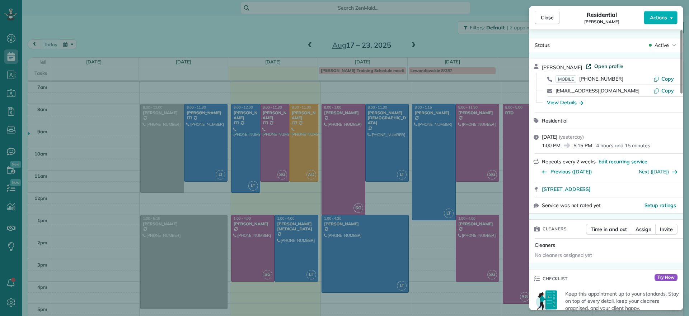
click at [597, 66] on span "Open profile" at bounding box center [608, 66] width 29 height 7
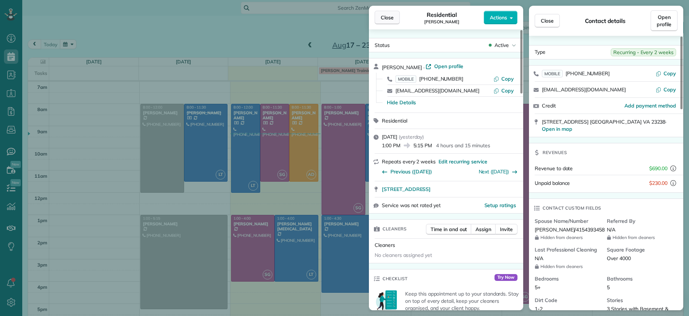
click at [387, 18] on span "Close" at bounding box center [386, 17] width 13 height 7
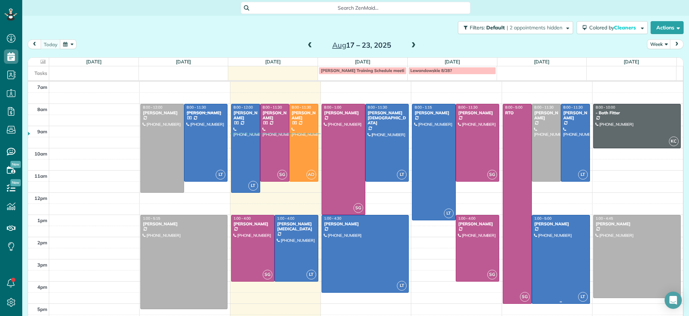
click at [548, 254] on div at bounding box center [560, 260] width 57 height 88
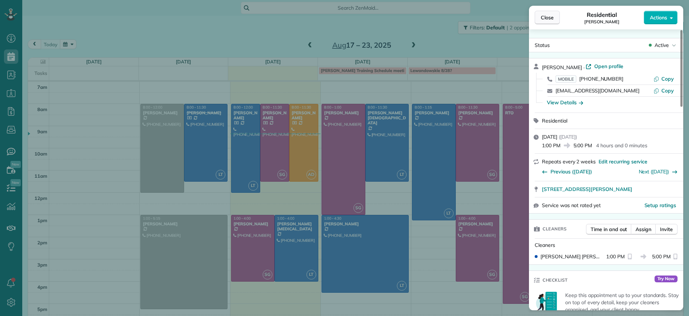
click at [547, 16] on span "Close" at bounding box center [546, 17] width 13 height 7
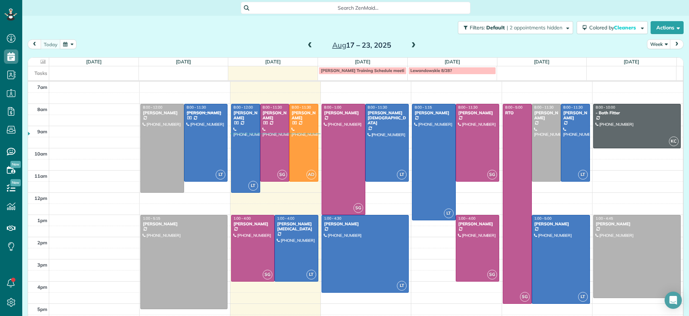
click at [410, 46] on span at bounding box center [413, 45] width 8 height 6
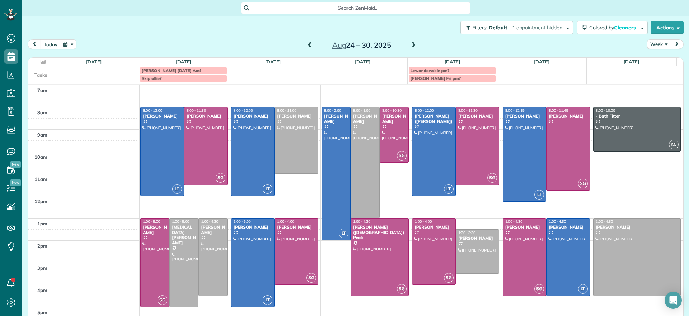
click at [306, 44] on span at bounding box center [310, 45] width 8 height 6
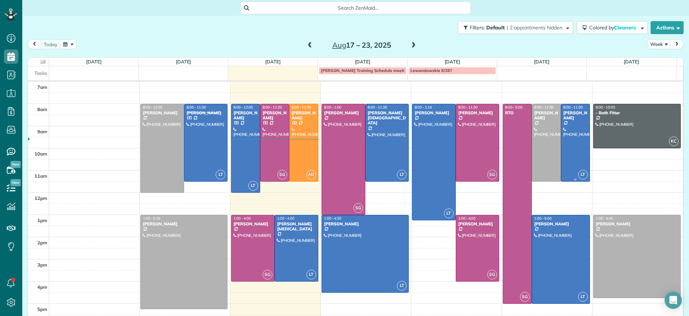
click at [561, 162] on div at bounding box center [575, 142] width 28 height 77
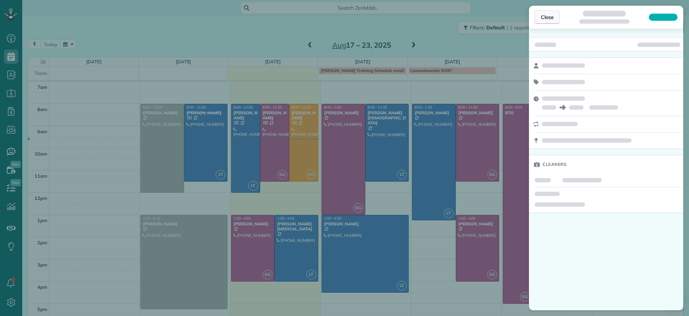
click at [549, 19] on span "Close" at bounding box center [546, 17] width 13 height 7
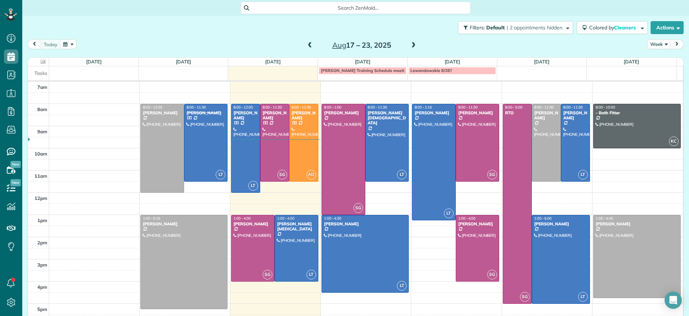
click at [410, 42] on span at bounding box center [413, 45] width 8 height 11
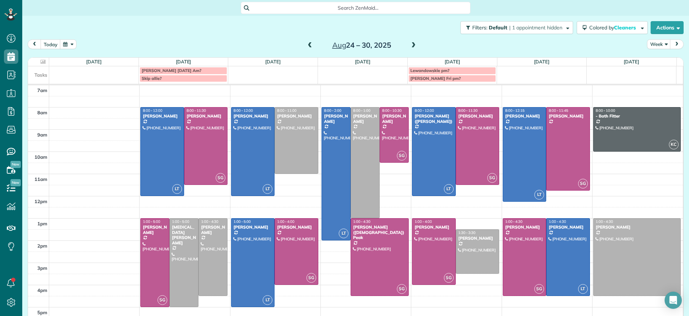
click at [306, 41] on span at bounding box center [310, 45] width 8 height 11
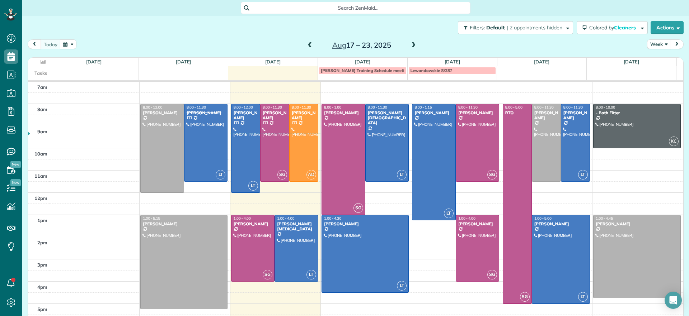
click at [410, 43] on span at bounding box center [413, 45] width 8 height 6
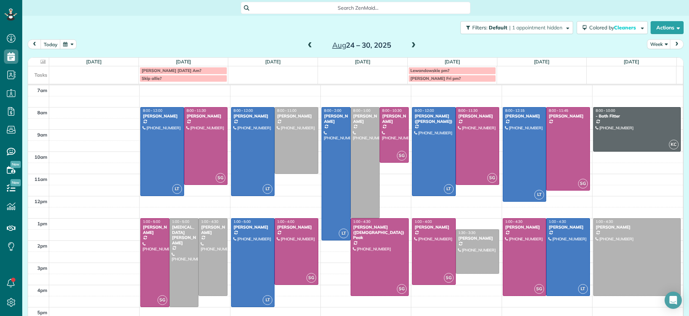
click at [413, 46] on span at bounding box center [413, 45] width 8 height 6
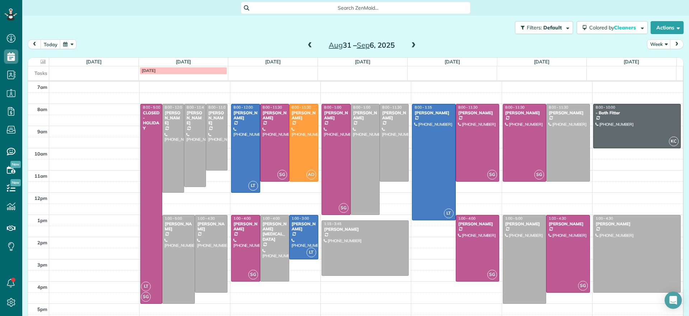
click at [306, 44] on span at bounding box center [310, 45] width 8 height 6
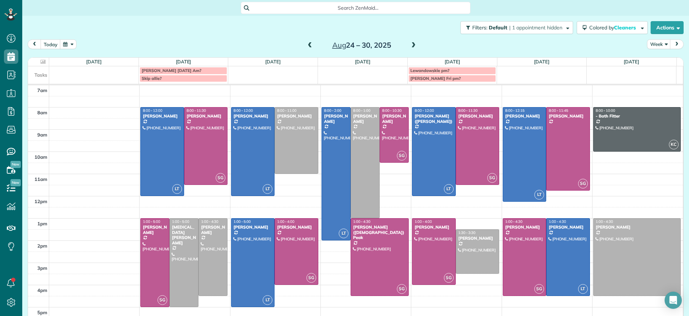
click at [306, 44] on span at bounding box center [310, 45] width 8 height 6
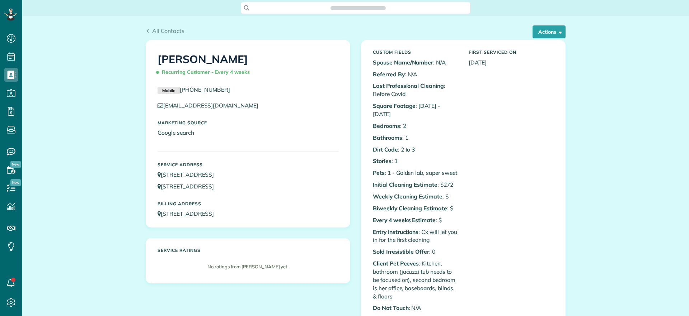
scroll to position [3, 3]
click at [540, 31] on button "Actions" at bounding box center [548, 31] width 33 height 13
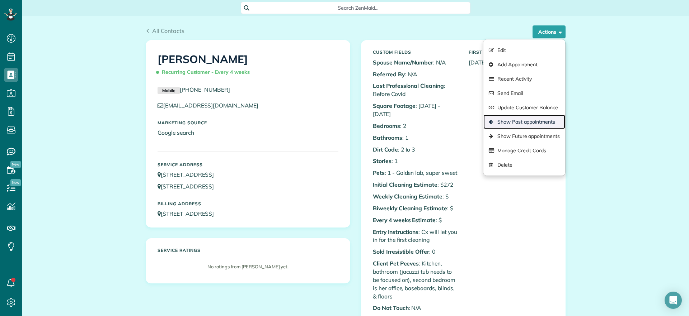
click at [526, 119] on link "Show Past appointments" at bounding box center [524, 122] width 82 height 14
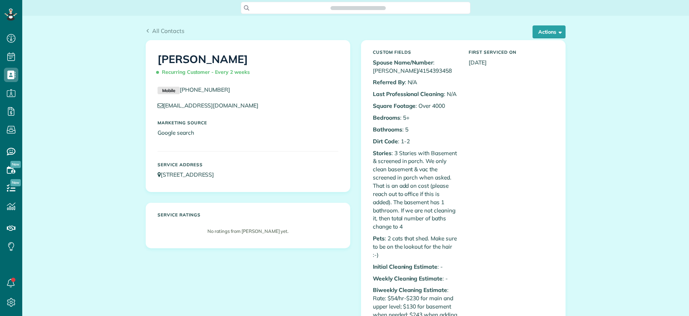
scroll to position [3, 3]
click at [548, 33] on button "Actions" at bounding box center [548, 31] width 33 height 13
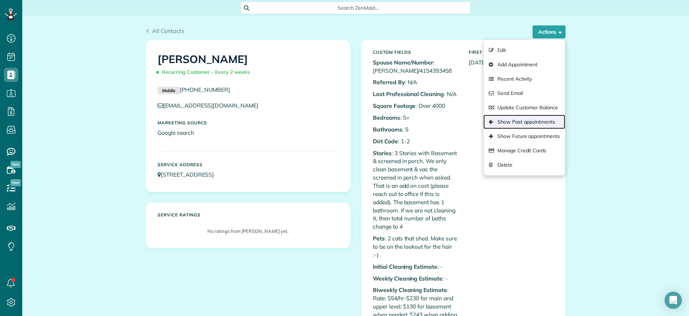
click at [547, 123] on link "Show Past appointments" at bounding box center [524, 122] width 82 height 14
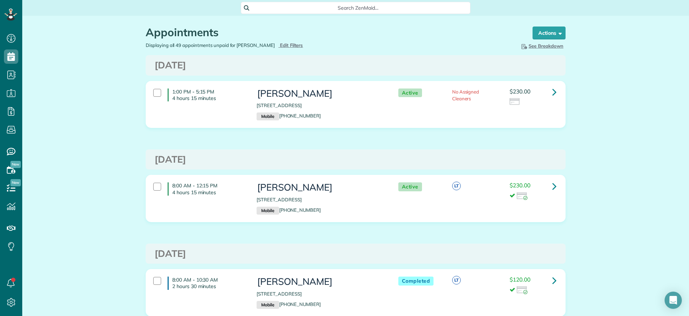
scroll to position [3, 3]
